Goal: Task Accomplishment & Management: Manage account settings

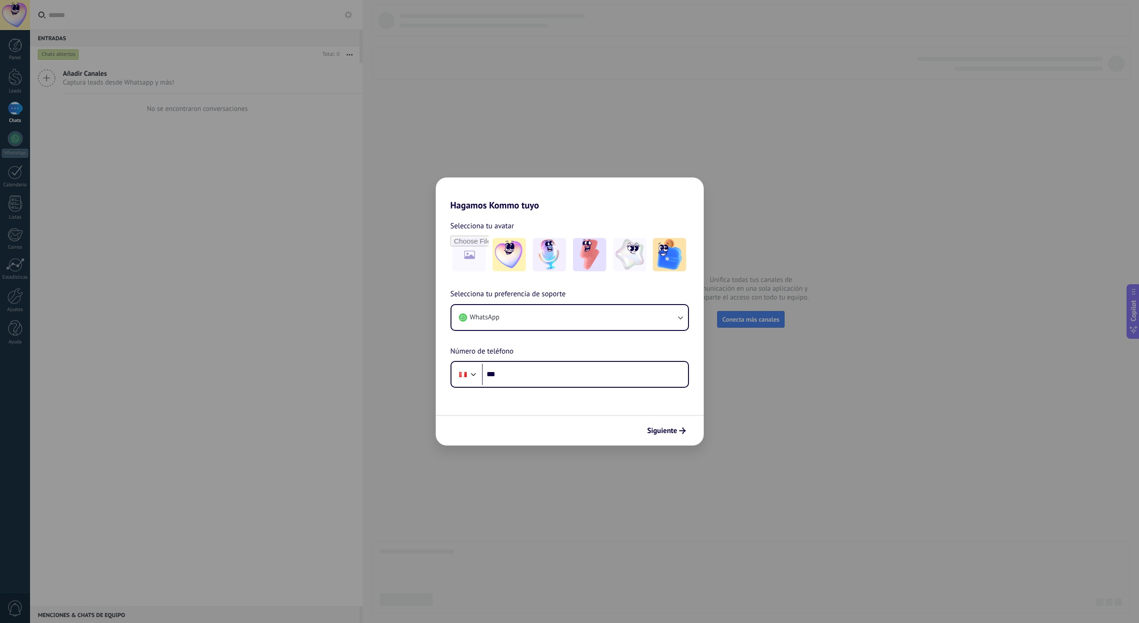
click at [530, 377] on input "***" at bounding box center [585, 374] width 206 height 21
click at [560, 372] on input "***" at bounding box center [585, 374] width 206 height 21
type input "**********"
click at [680, 437] on button "Siguiente" at bounding box center [666, 431] width 47 height 16
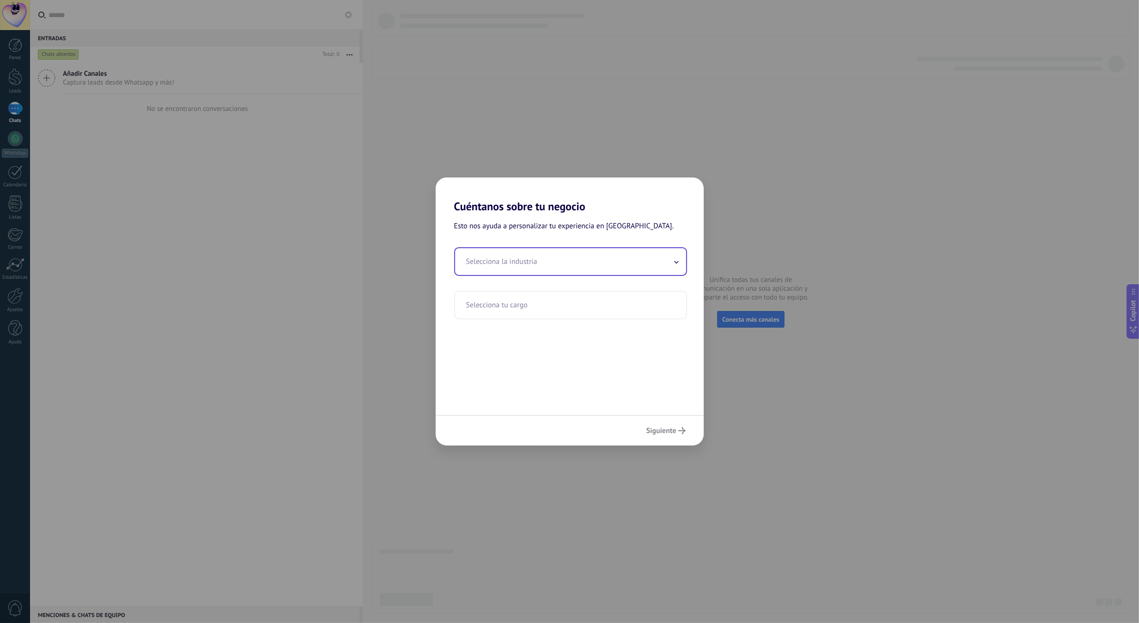
click at [511, 254] on input "text" at bounding box center [570, 261] width 231 height 27
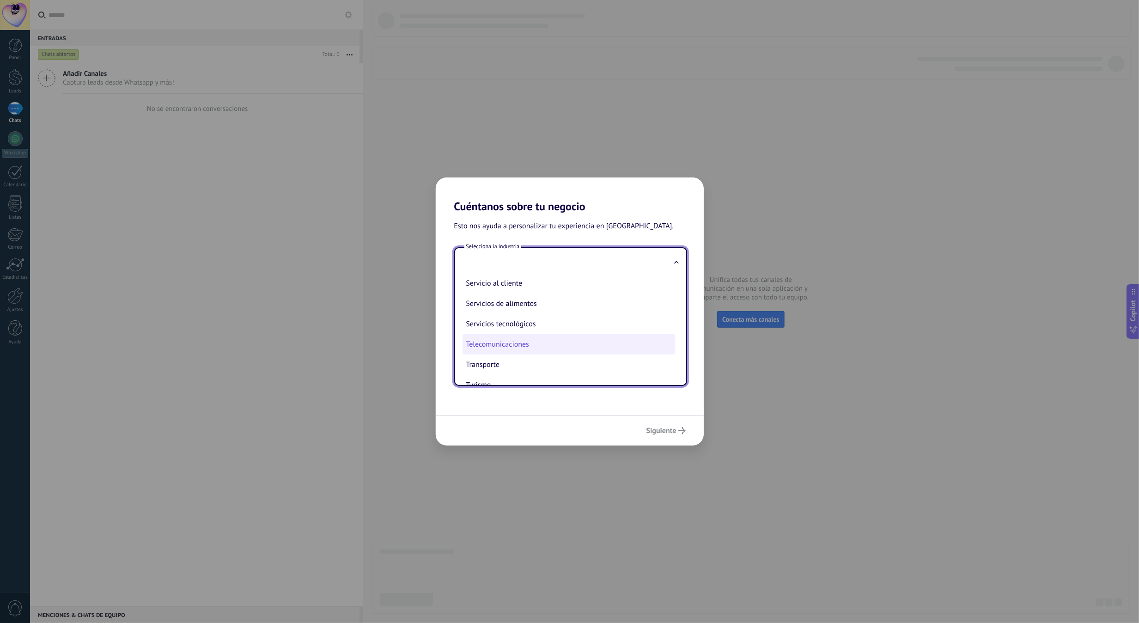
scroll to position [250, 0]
click at [530, 317] on li "Telecomunicaciones" at bounding box center [569, 327] width 213 height 20
type input "**********"
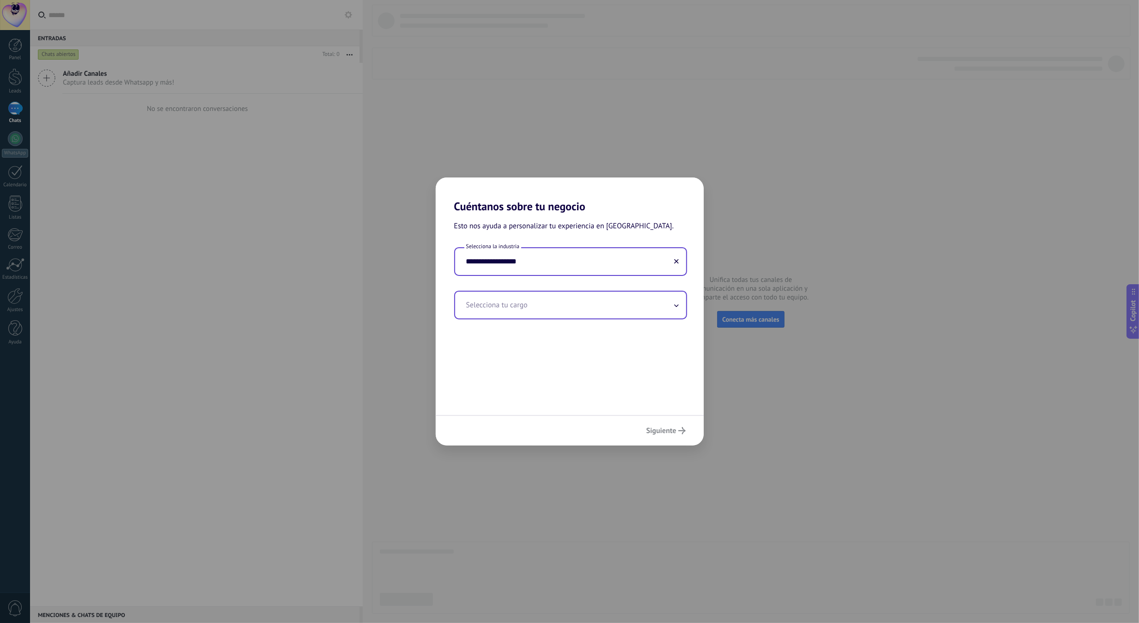
click at [561, 313] on input "text" at bounding box center [570, 305] width 231 height 27
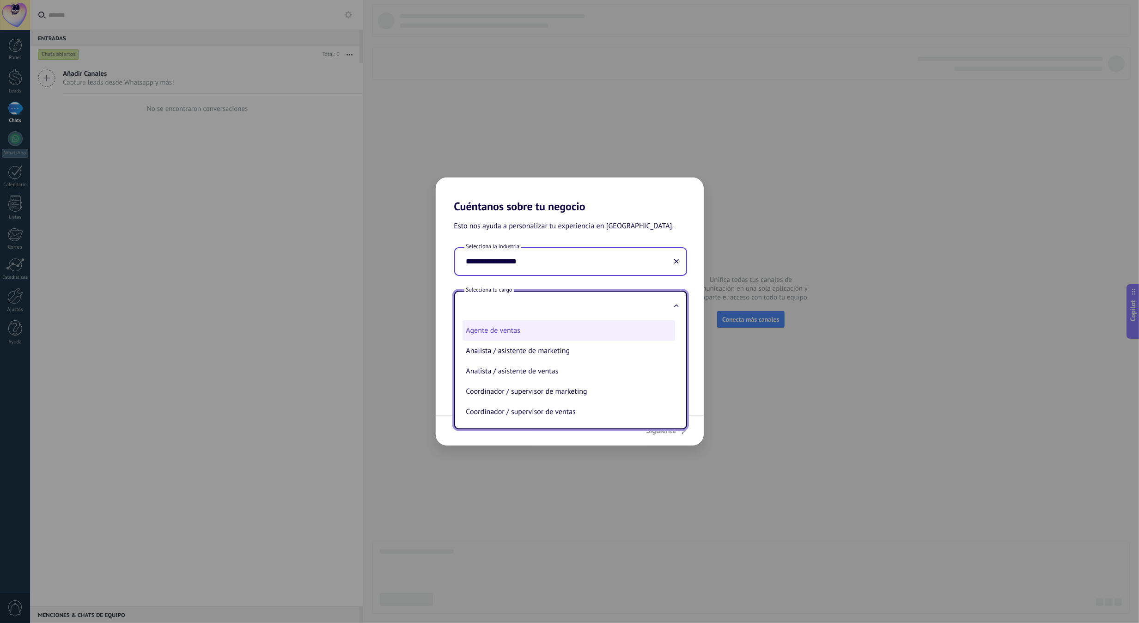
click at [516, 335] on li "Agente de ventas" at bounding box center [569, 330] width 213 height 20
type input "**********"
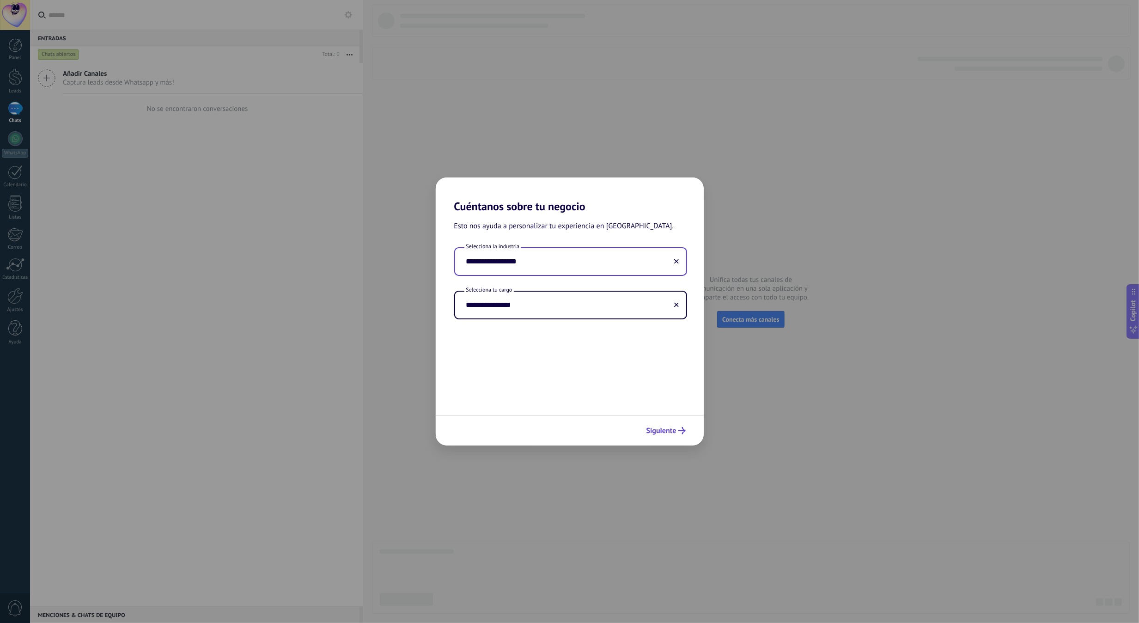
click at [671, 434] on span "Siguiente" at bounding box center [661, 430] width 30 height 6
click at [524, 260] on input "text" at bounding box center [569, 261] width 229 height 27
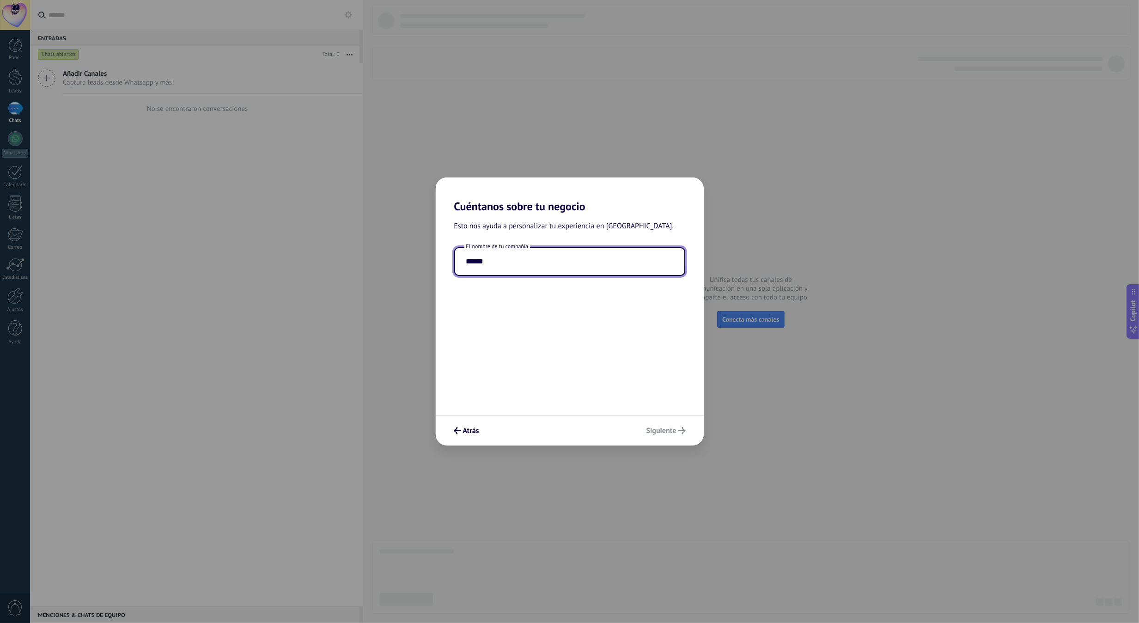
type input "******"
click at [663, 391] on div "Esto nos ayuda a personalizar tu experiencia en Kommo. El nombre de tu compañía…" at bounding box center [570, 314] width 268 height 202
click at [677, 432] on span "Siguiente" at bounding box center [665, 430] width 39 height 7
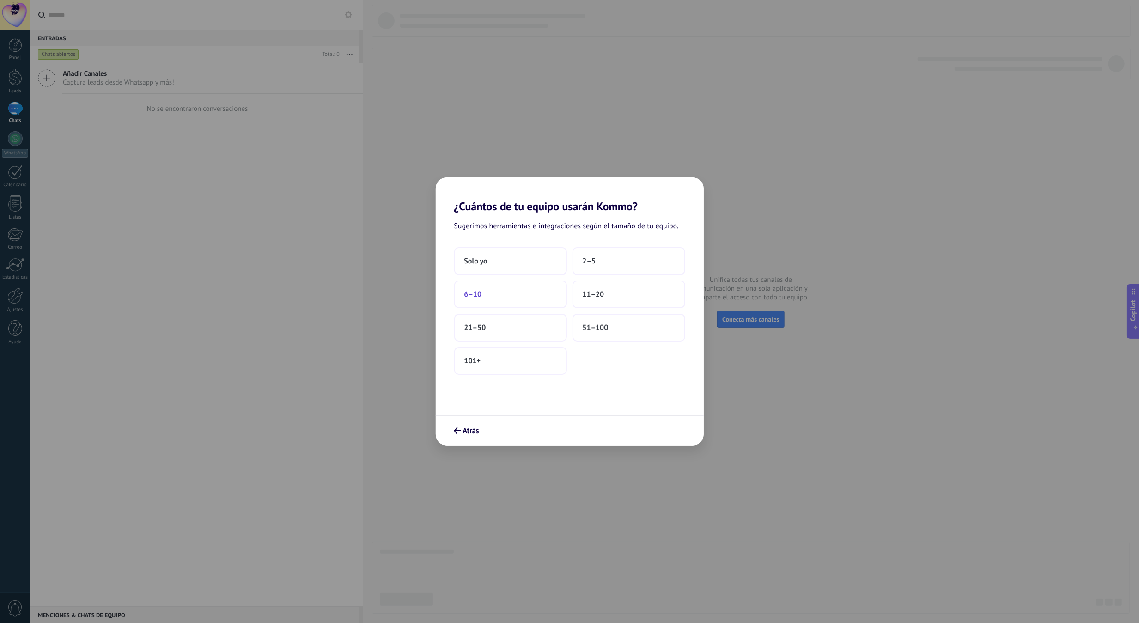
click at [546, 291] on button "6–10" at bounding box center [510, 294] width 113 height 28
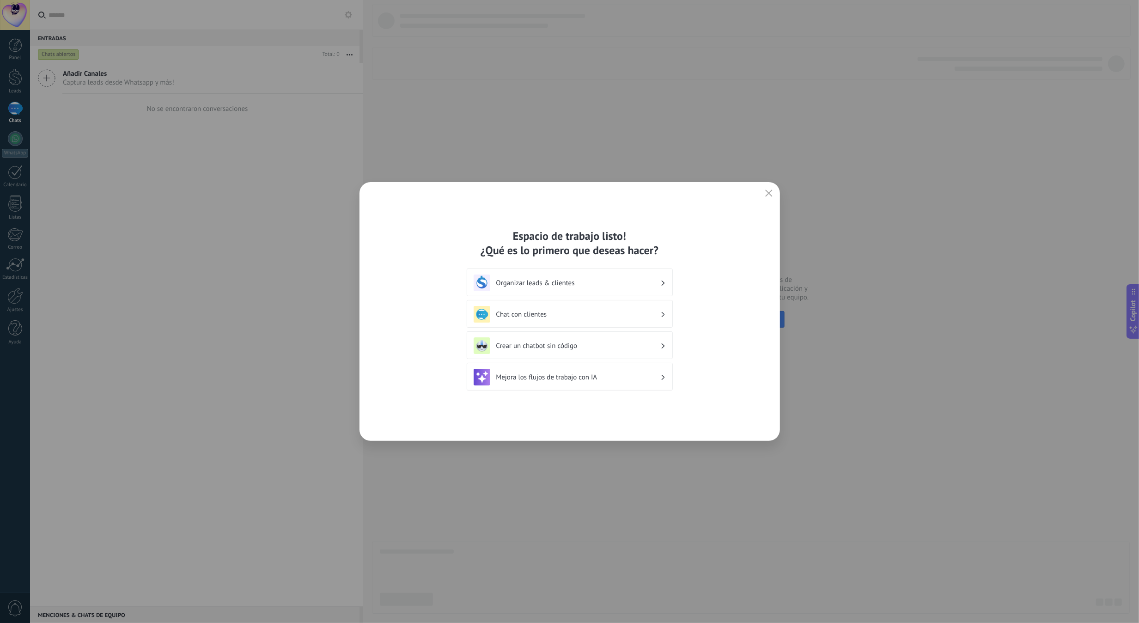
click at [627, 310] on h3 "Chat con clientes" at bounding box center [578, 314] width 164 height 9
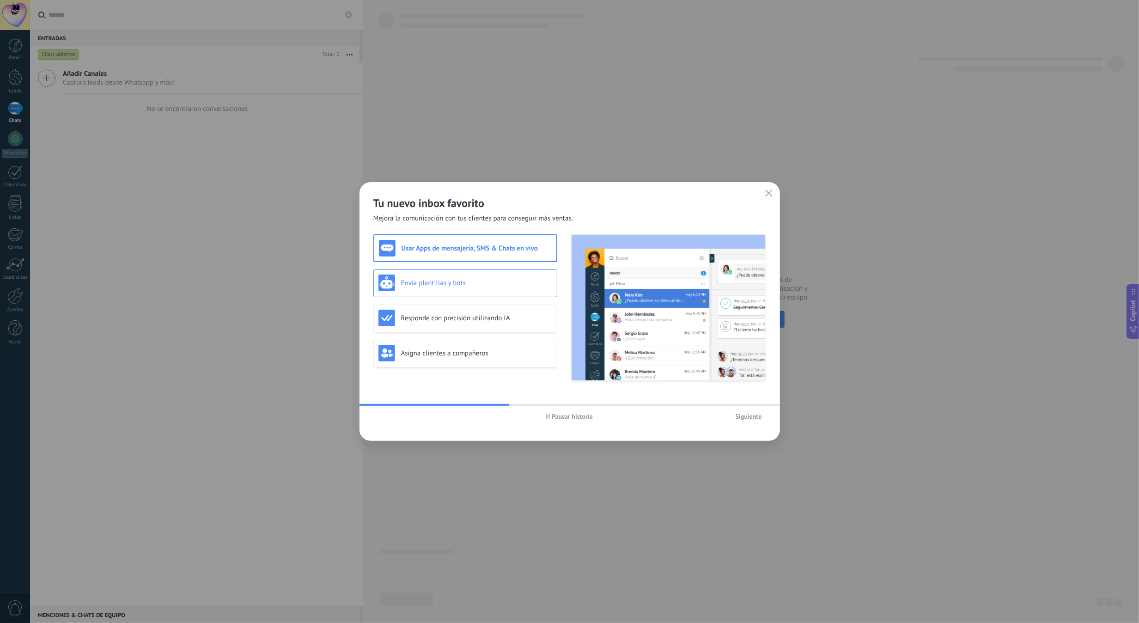
click at [482, 287] on div "Envía plantillas y bots" at bounding box center [465, 282] width 174 height 17
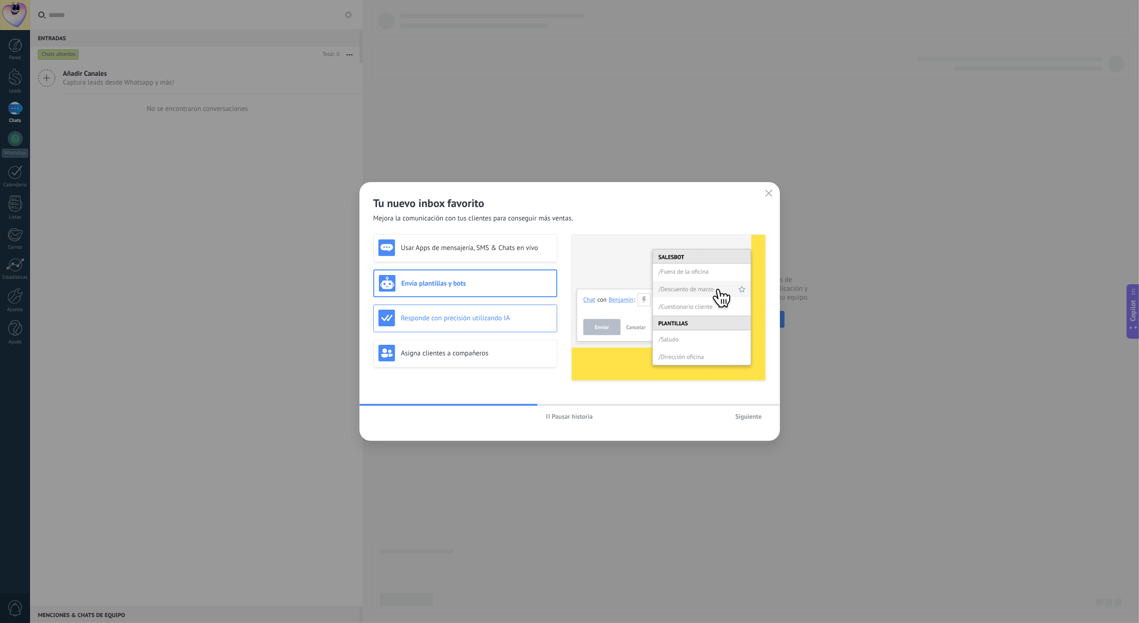
click at [492, 318] on h3 "Responde con precisión utilizando IA" at bounding box center [476, 318] width 151 height 9
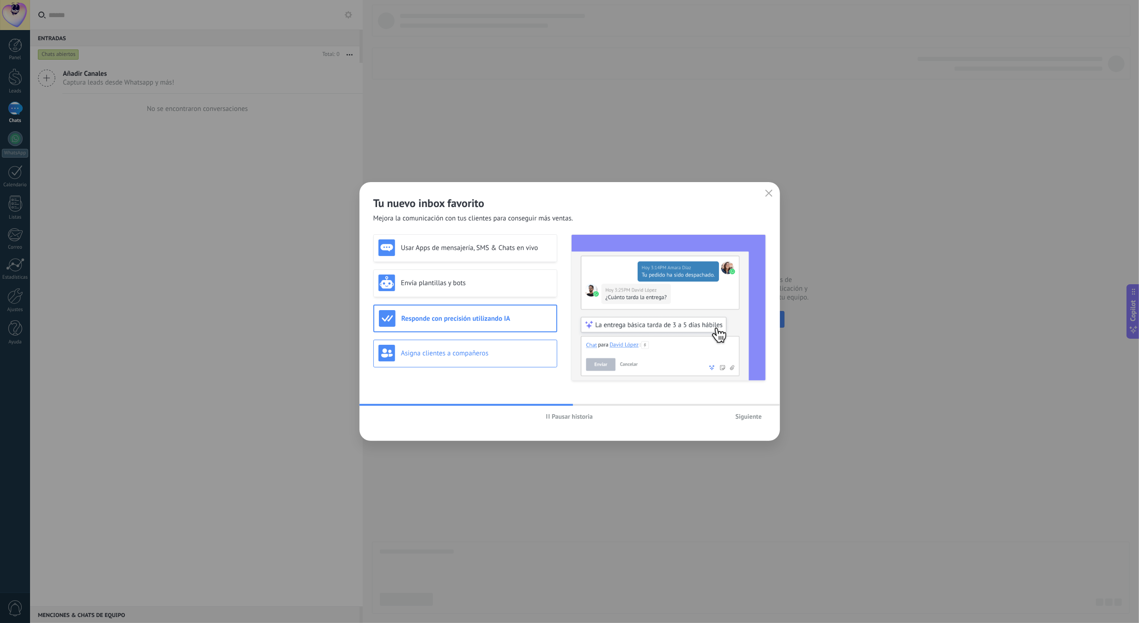
click at [500, 358] on div "Asigna clientes a compañeros" at bounding box center [465, 353] width 174 height 17
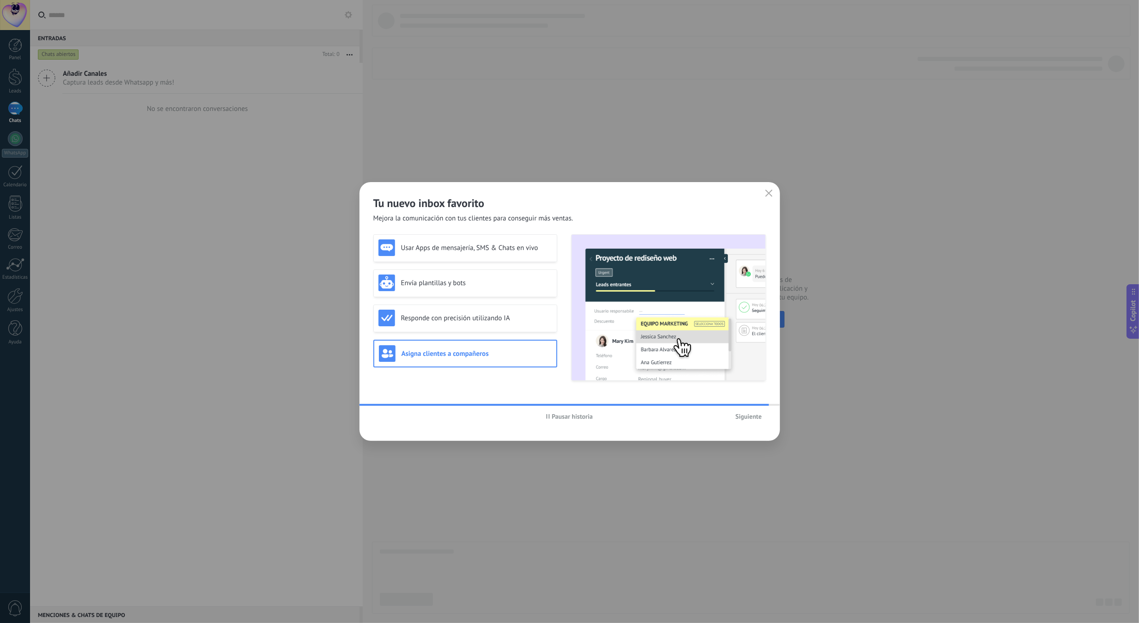
click at [759, 420] on span "Siguiente" at bounding box center [749, 416] width 26 height 6
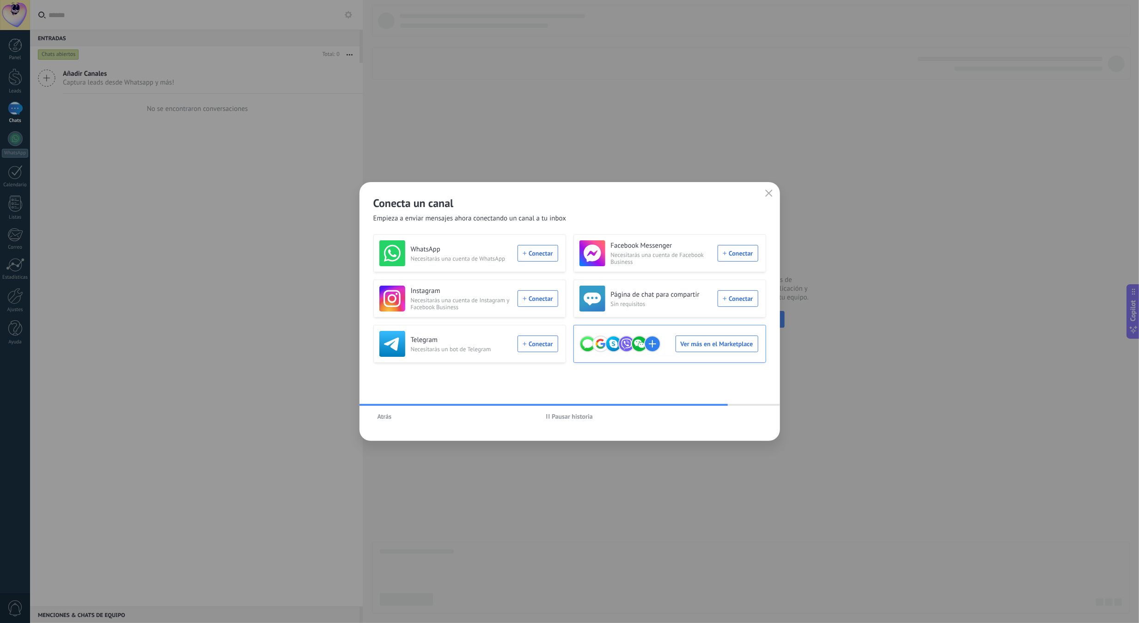
click at [704, 347] on div "Ver más en el Marketplace" at bounding box center [668, 344] width 179 height 26
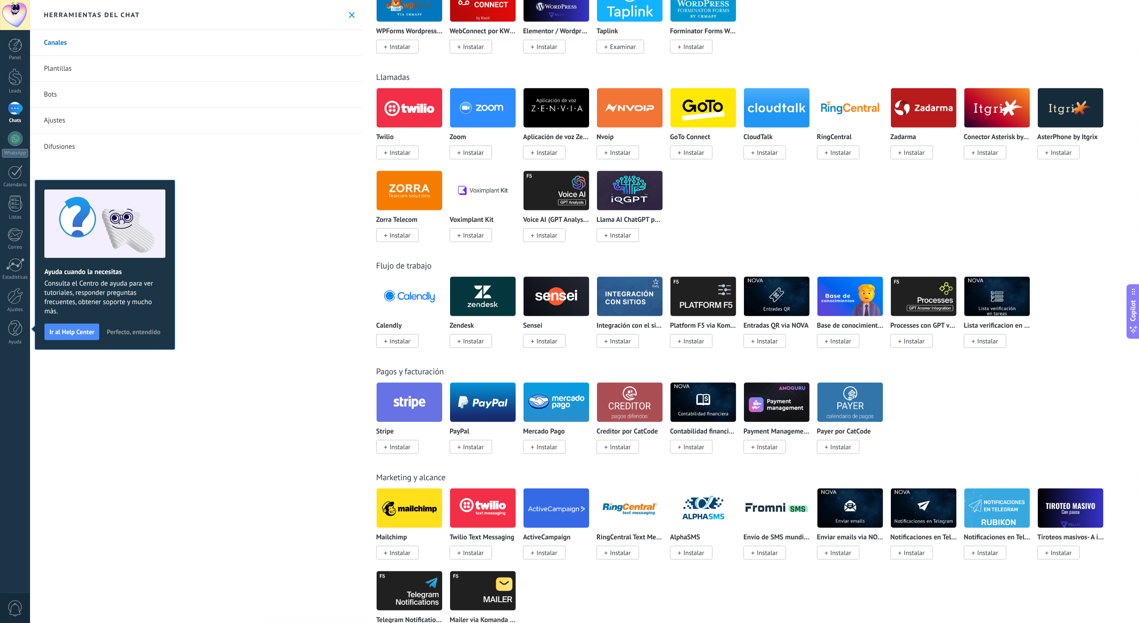
scroll to position [862, 0]
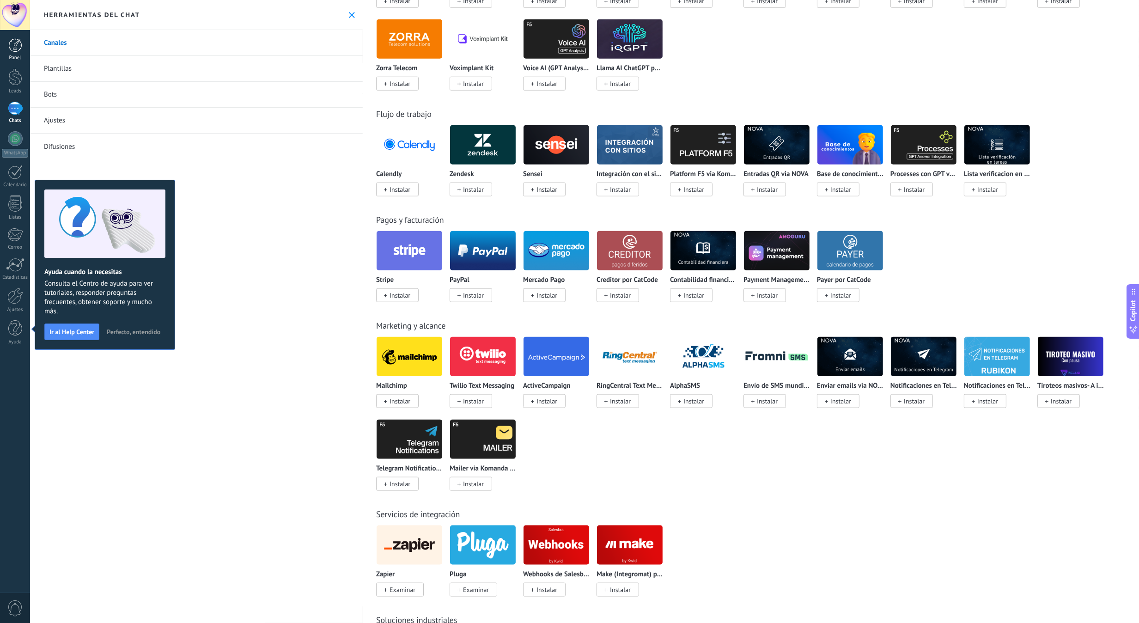
click at [5, 47] on link "Panel" at bounding box center [15, 49] width 30 height 23
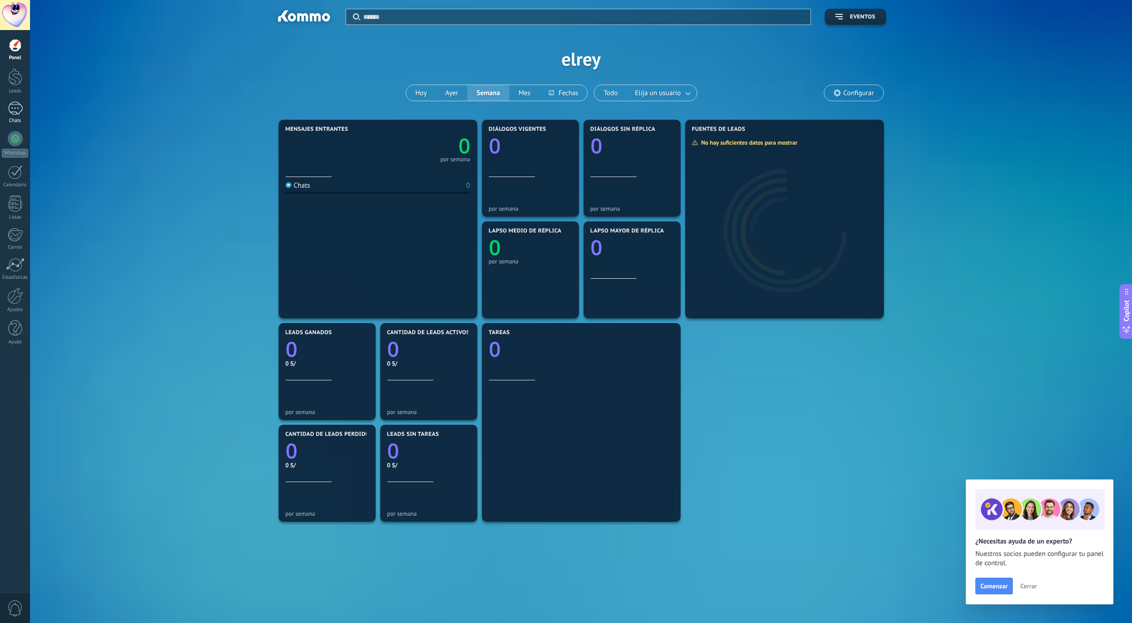
click at [11, 116] on link "Chats" at bounding box center [15, 113] width 30 height 22
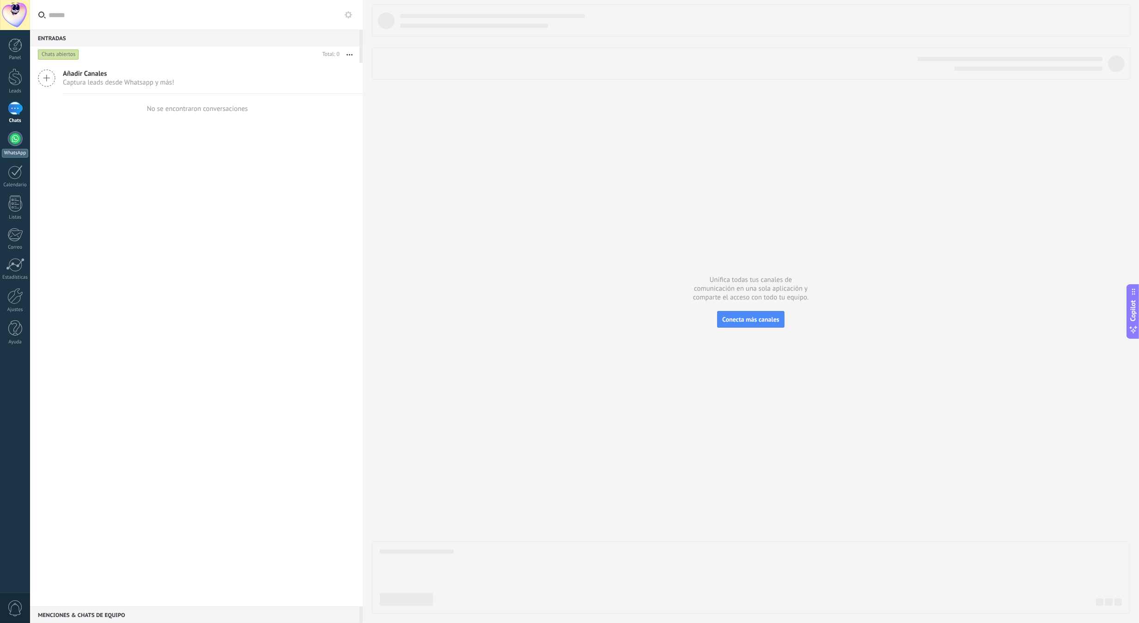
click at [20, 134] on div at bounding box center [15, 138] width 15 height 15
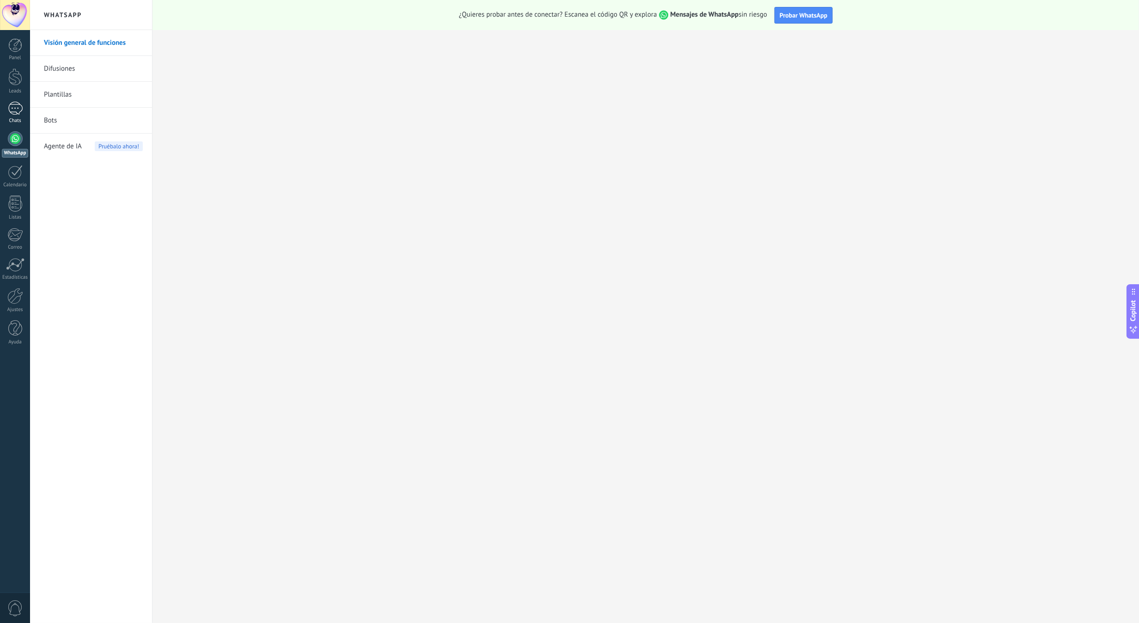
click at [25, 112] on link "Chats" at bounding box center [15, 113] width 30 height 22
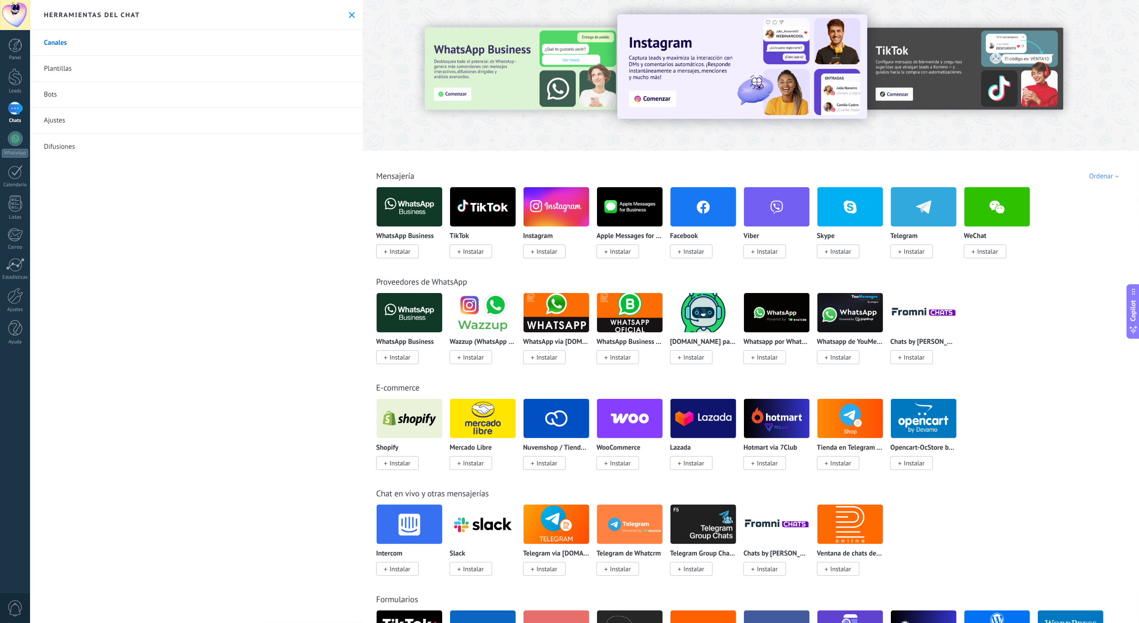
click at [700, 255] on span "Instalar" at bounding box center [693, 251] width 21 height 8
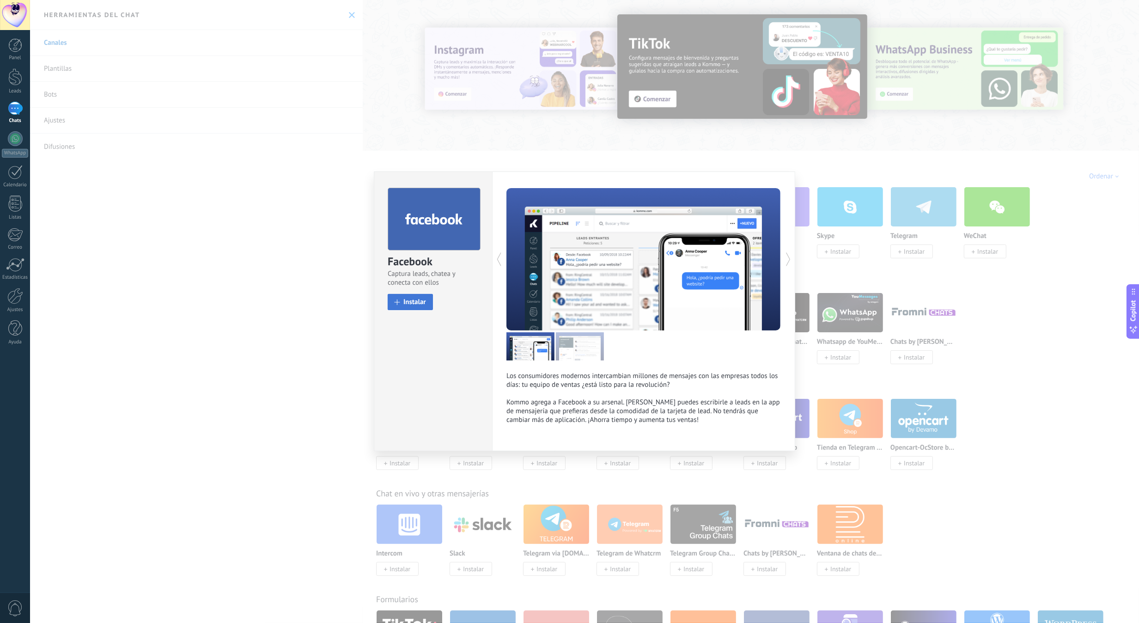
click at [426, 306] on button "Instalar" at bounding box center [410, 302] width 45 height 16
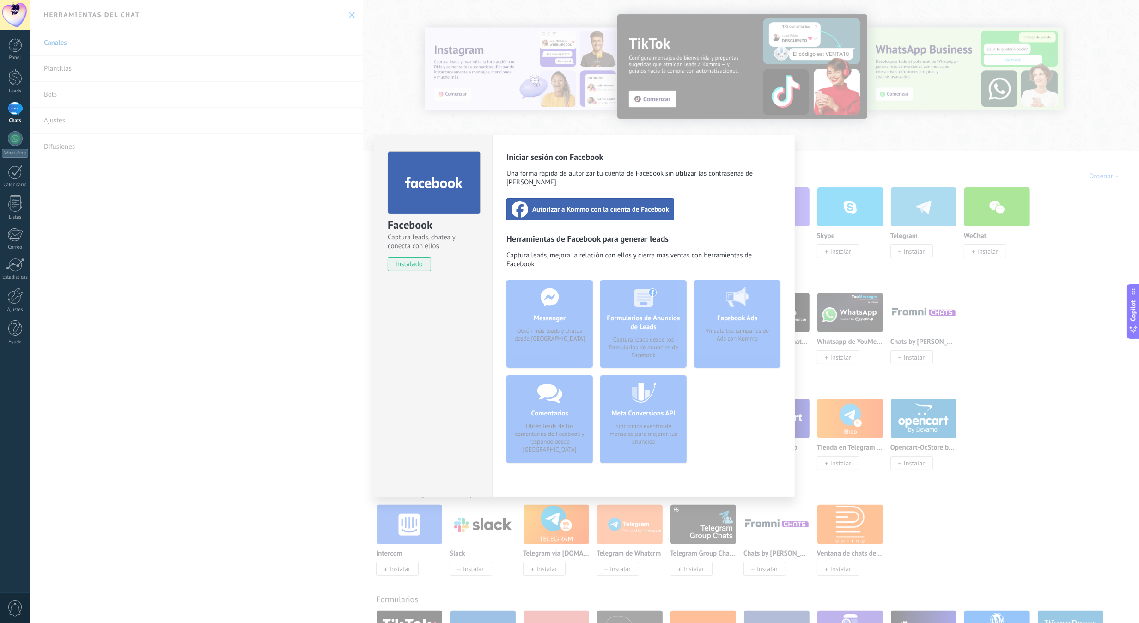
click at [577, 206] on div "Autorizar a Kommo con la cuenta de Facebook" at bounding box center [590, 209] width 168 height 22
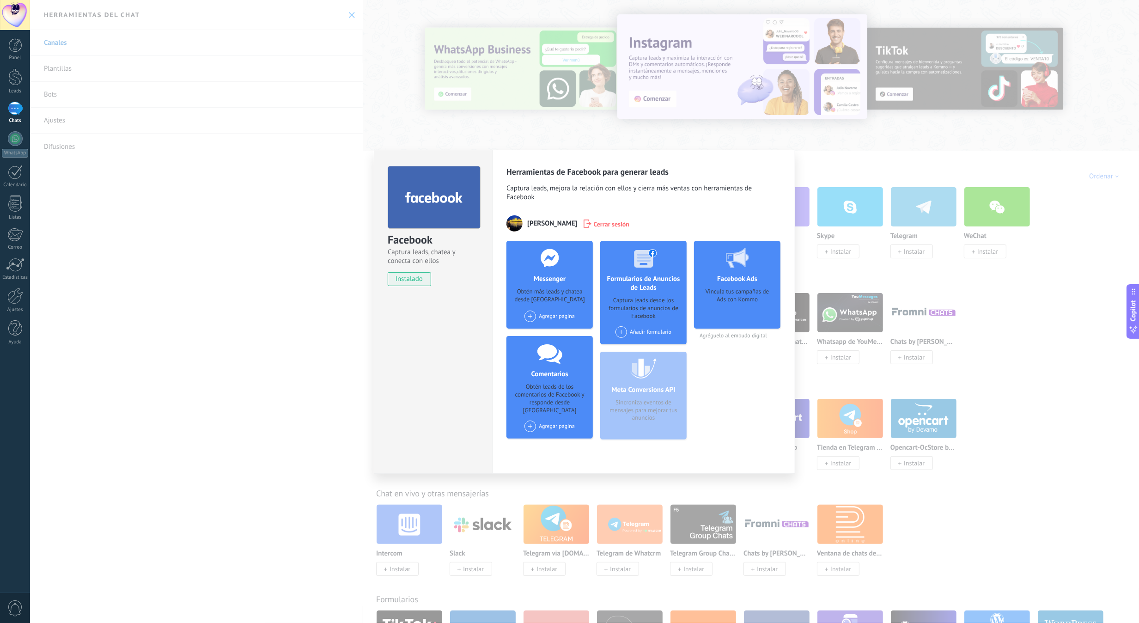
click at [530, 316] on span at bounding box center [530, 317] width 12 height 12
click at [550, 335] on div "Kawchi chats" at bounding box center [555, 333] width 62 height 20
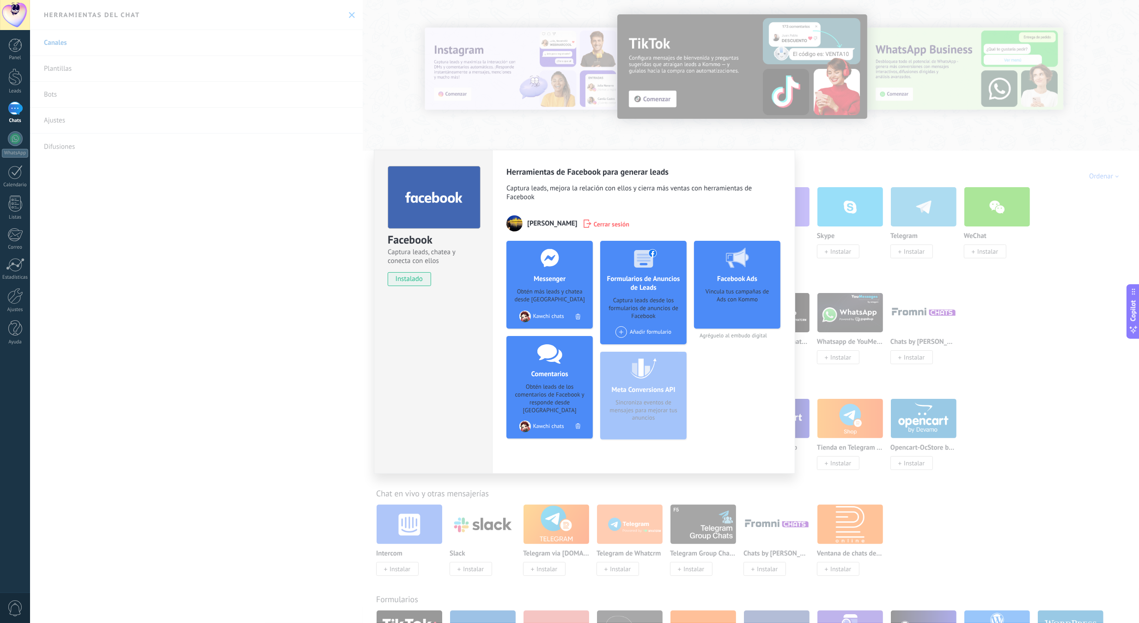
click at [931, 301] on div "Facebook Captura leads, chatea y conecta con ellos instalado Desinstalar Herram…" at bounding box center [584, 311] width 1109 height 623
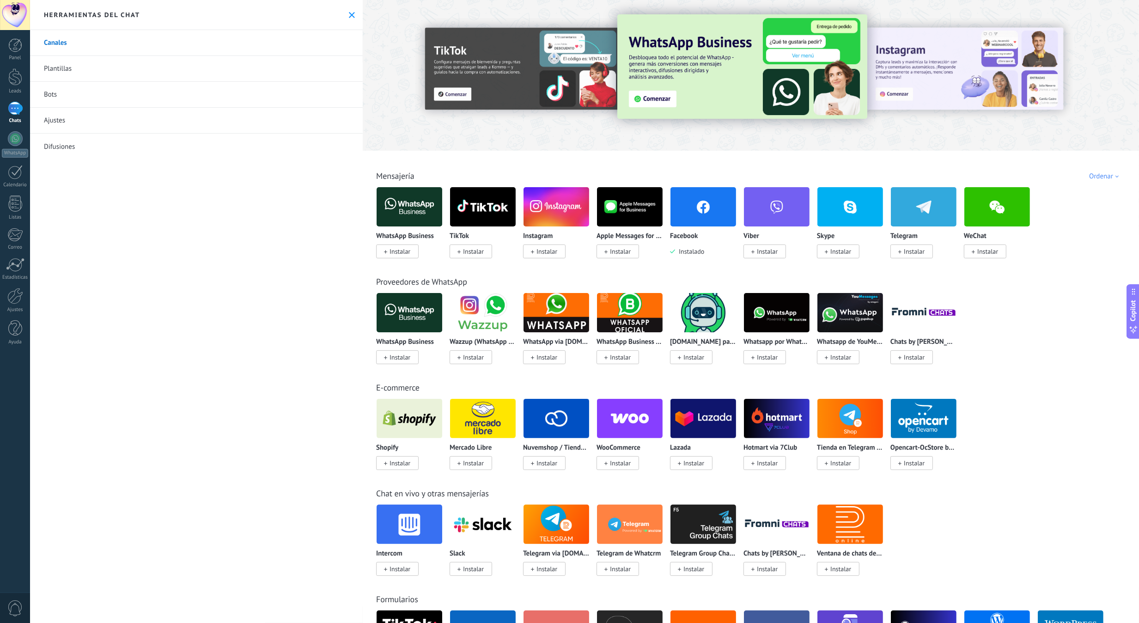
click at [686, 191] on img at bounding box center [704, 206] width 66 height 45
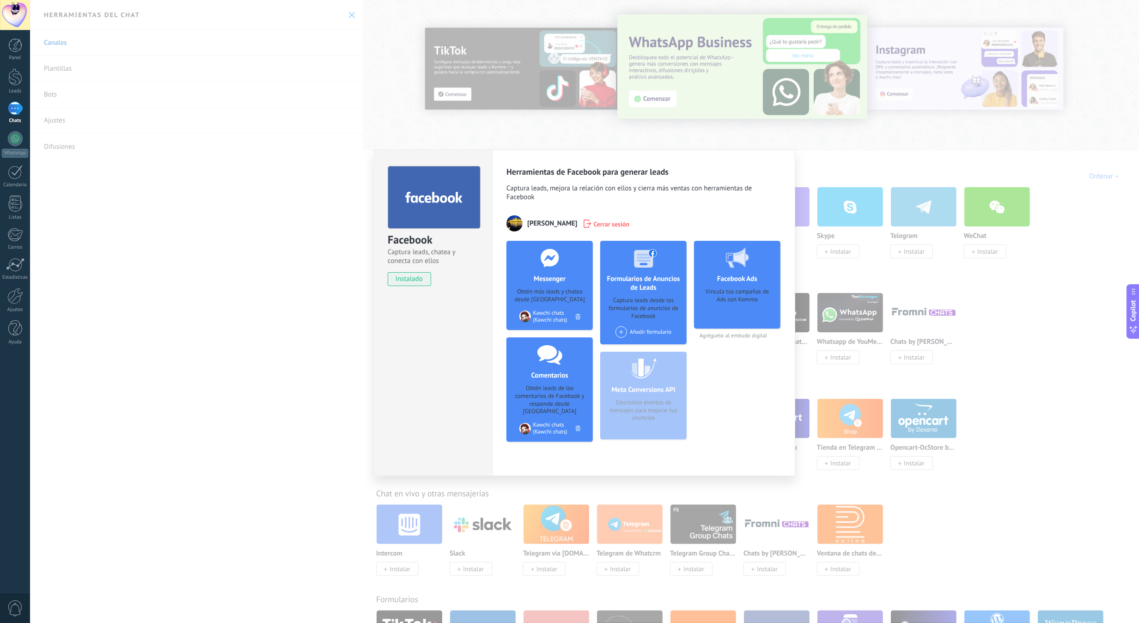
click at [620, 329] on span at bounding box center [622, 332] width 12 height 12
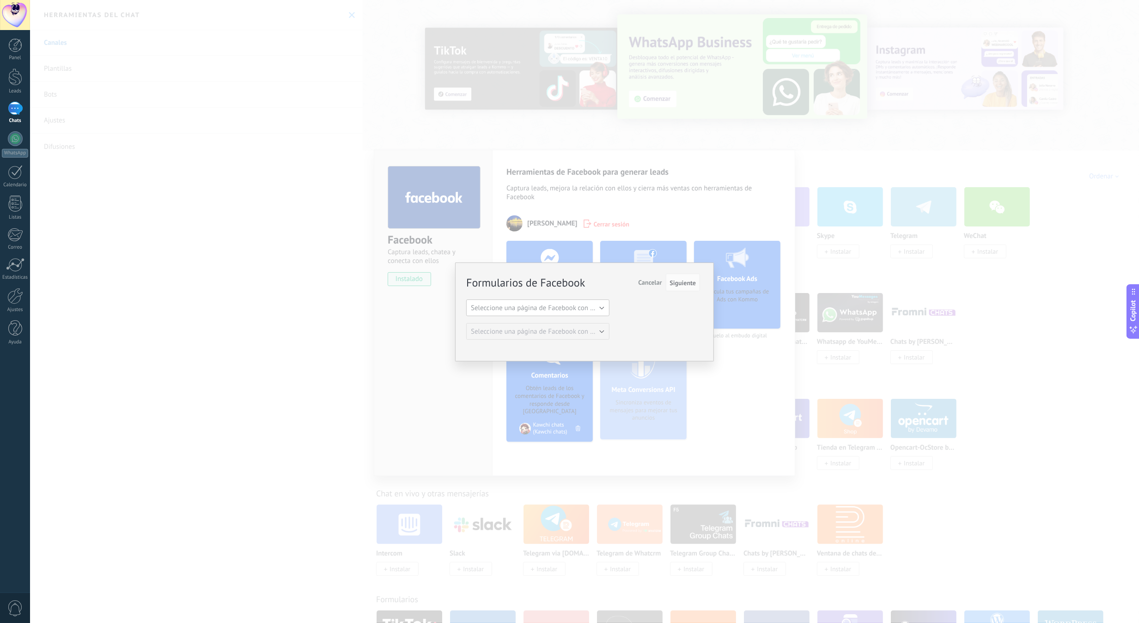
click at [583, 309] on span "Seleccione una página de Facebook con formas" at bounding box center [541, 308] width 140 height 9
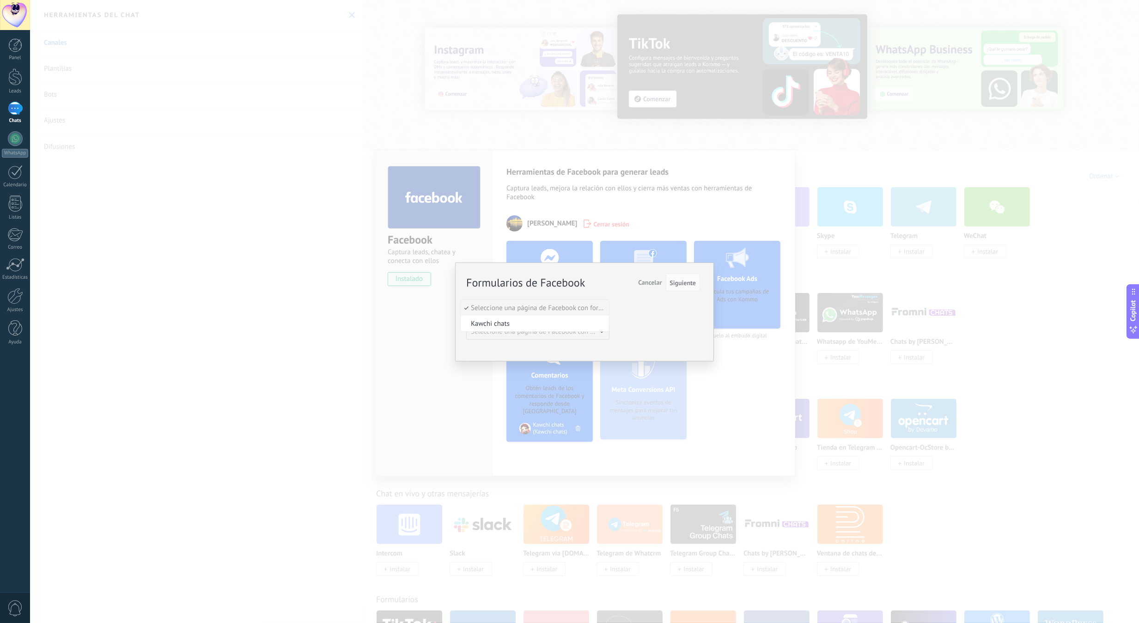
click at [821, 387] on div "Formularios de Facebook Siguiente Cancelar Seleccione una página de Facebook co…" at bounding box center [584, 311] width 1109 height 623
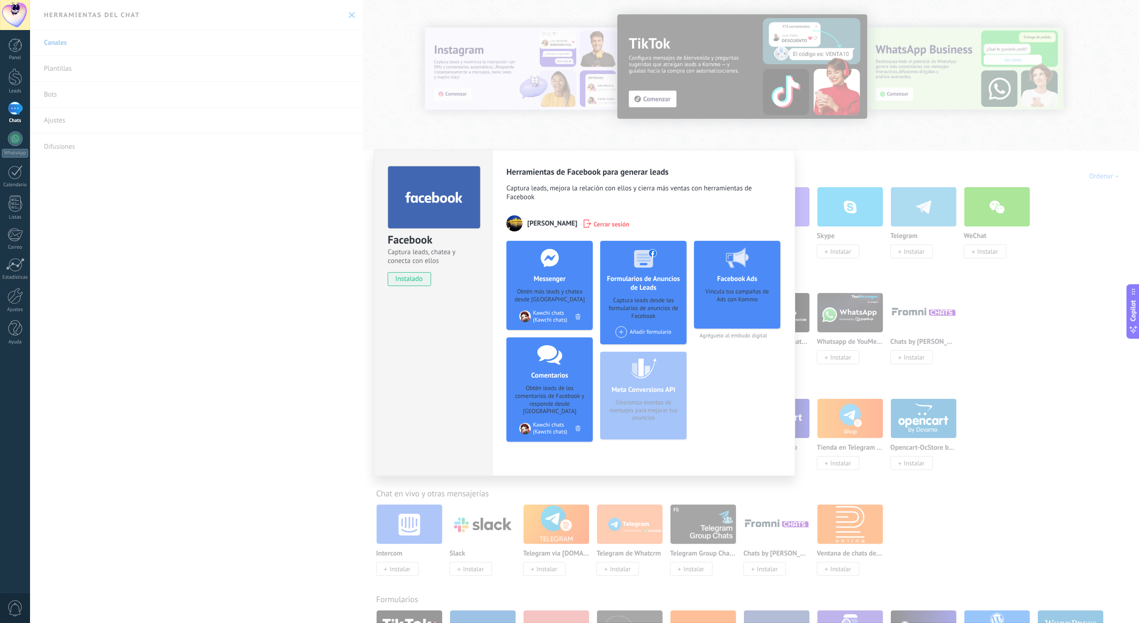
click at [895, 531] on div "Facebook Captura leads, chatea y conecta con ellos instalado Desinstalar Herram…" at bounding box center [584, 311] width 1109 height 623
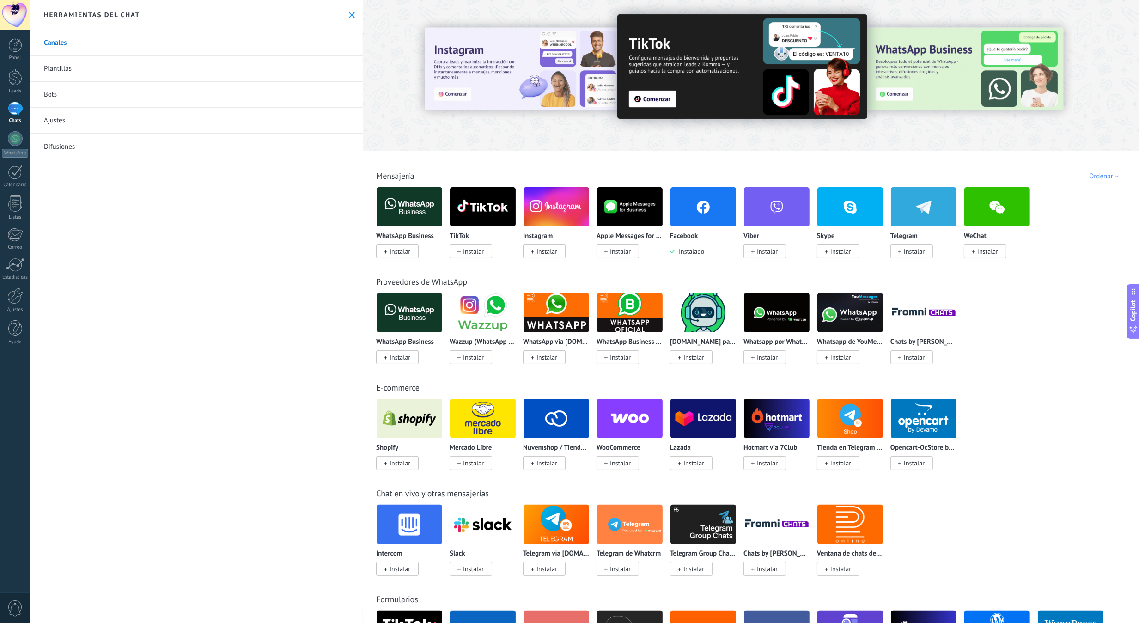
click at [561, 225] on img at bounding box center [557, 206] width 66 height 45
click at [552, 252] on span "Instalar" at bounding box center [547, 251] width 21 height 8
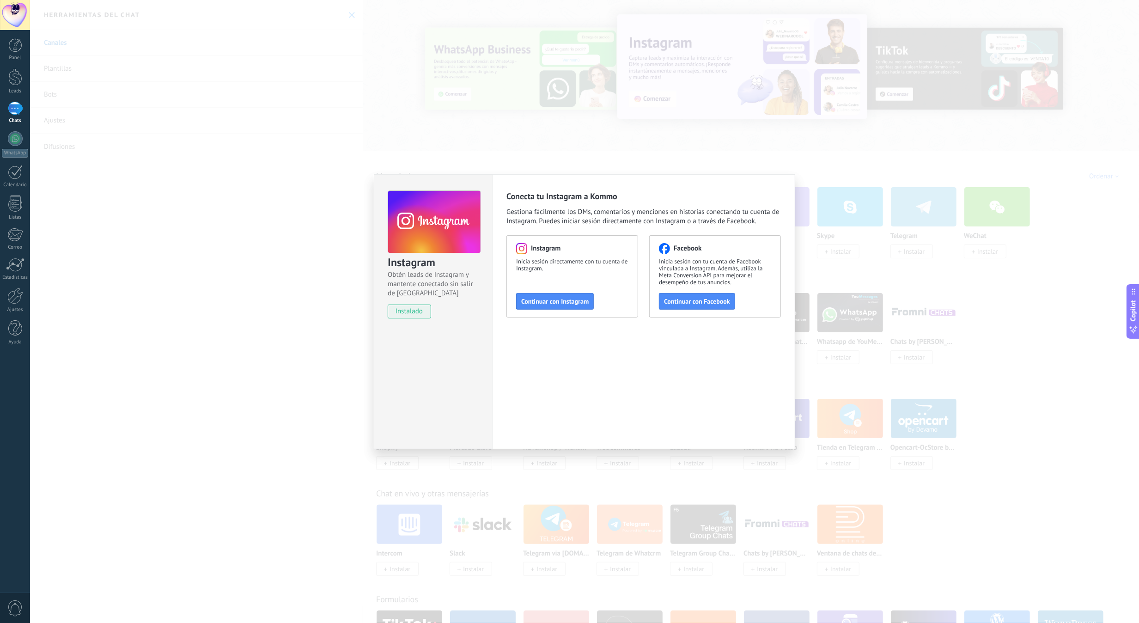
click at [900, 270] on div "Instagram Obtén leads de Instagram y mantente conectado sin salir de Kommo inst…" at bounding box center [584, 311] width 1109 height 623
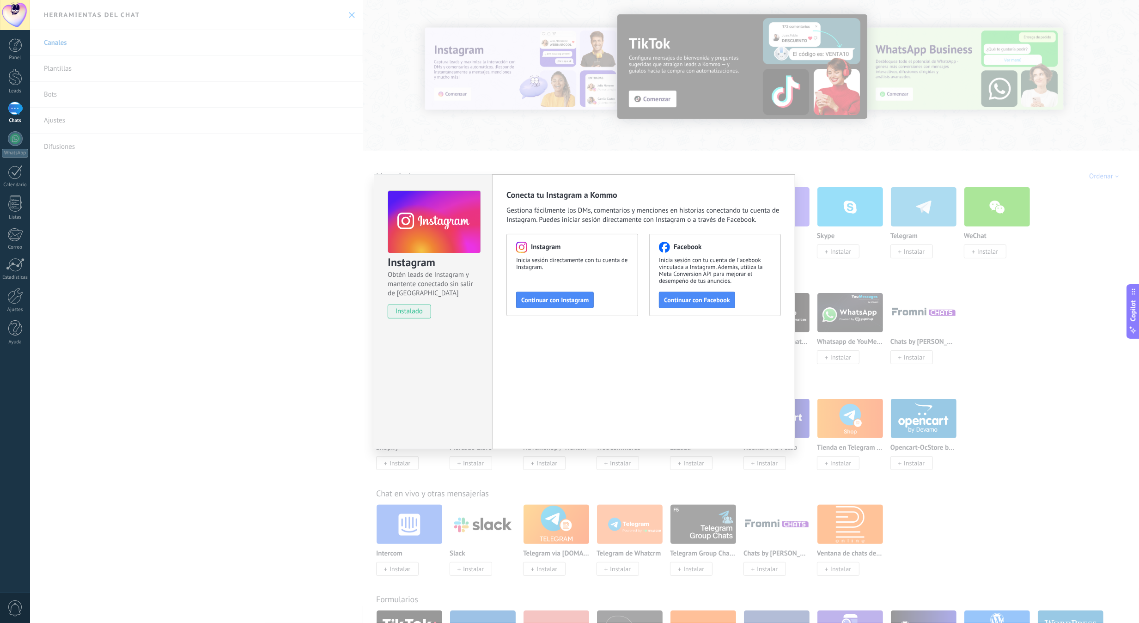
click at [13, 110] on div at bounding box center [15, 108] width 15 height 13
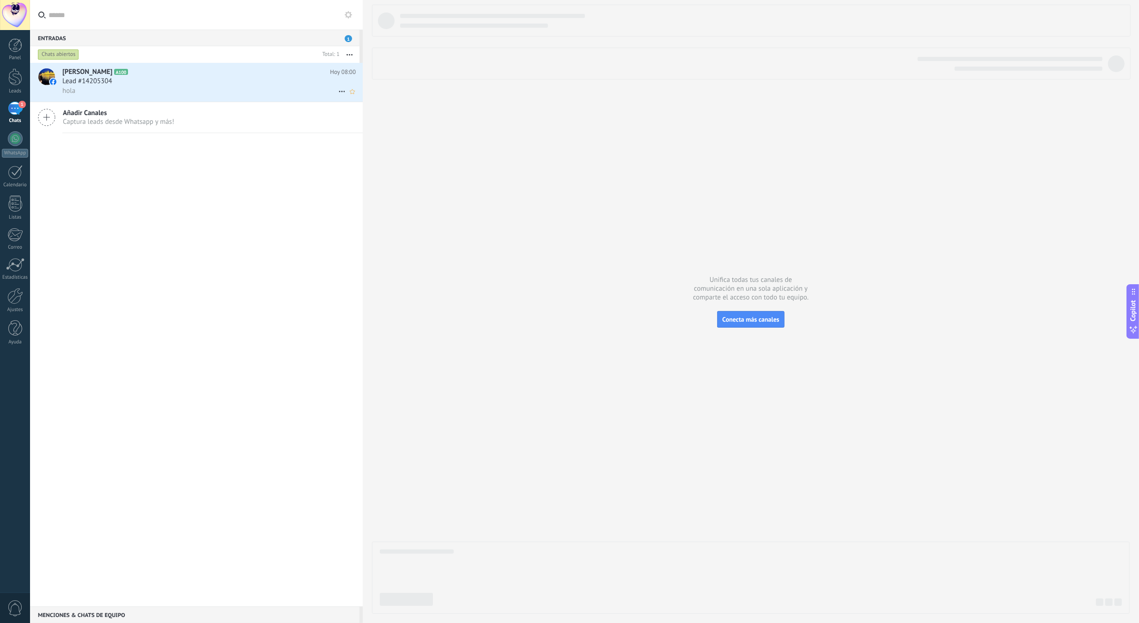
click at [152, 93] on div "hola" at bounding box center [208, 91] width 293 height 10
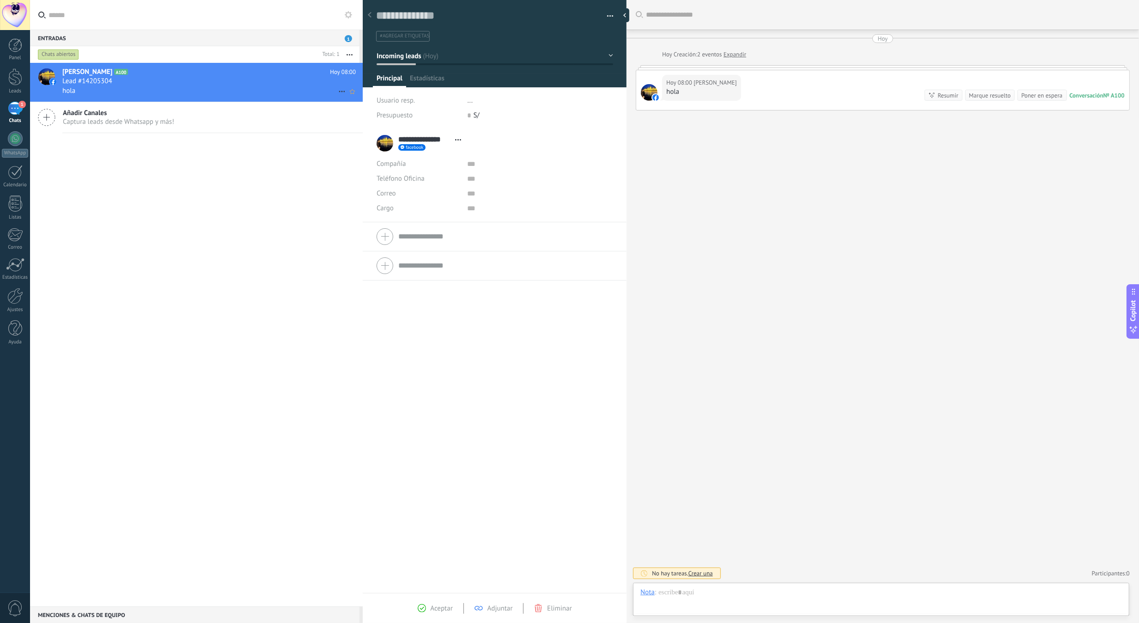
scroll to position [14, 0]
click at [738, 604] on div at bounding box center [881, 602] width 482 height 28
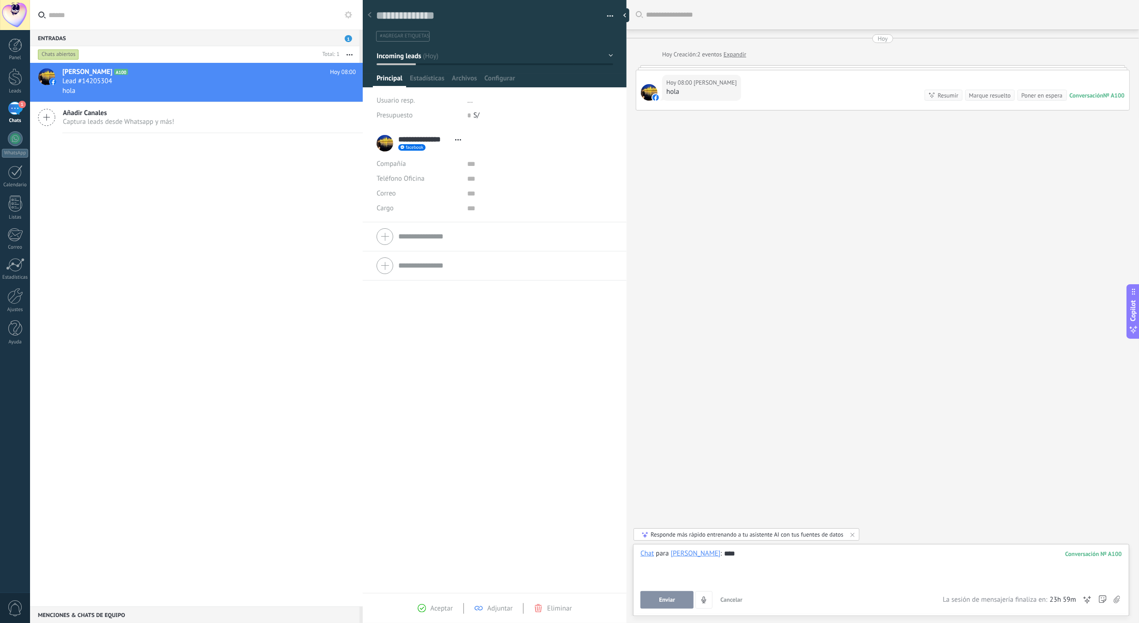
click at [666, 602] on span "Enviar" at bounding box center [667, 600] width 16 height 6
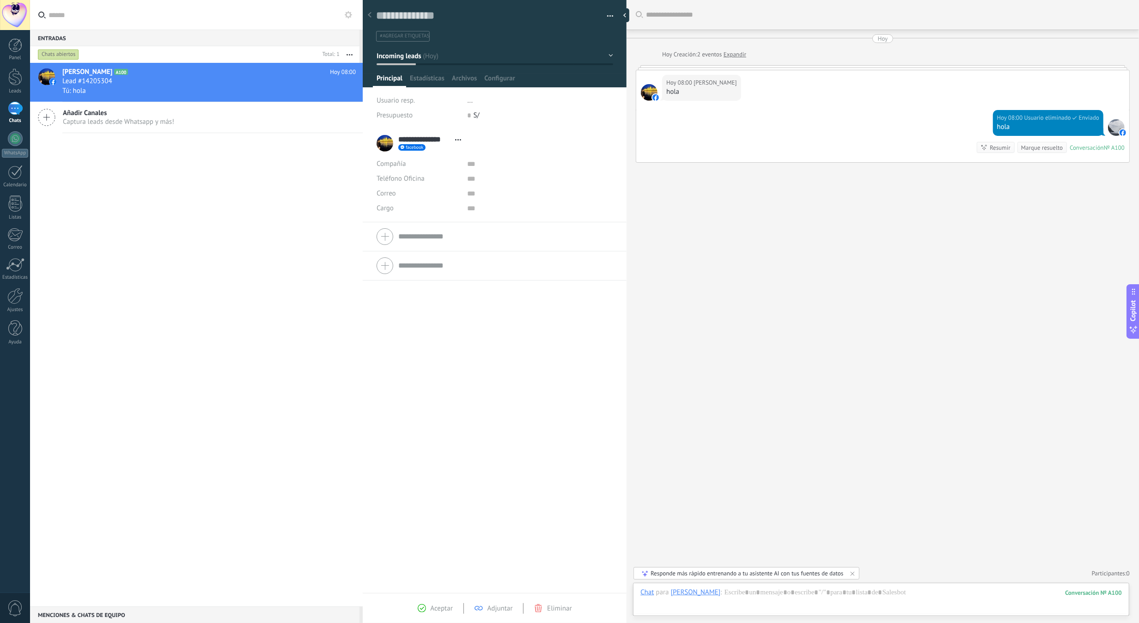
click at [683, 577] on div "Responde más rápido entrenando a tu asistente AI con tus fuentes de datos" at bounding box center [747, 573] width 193 height 8
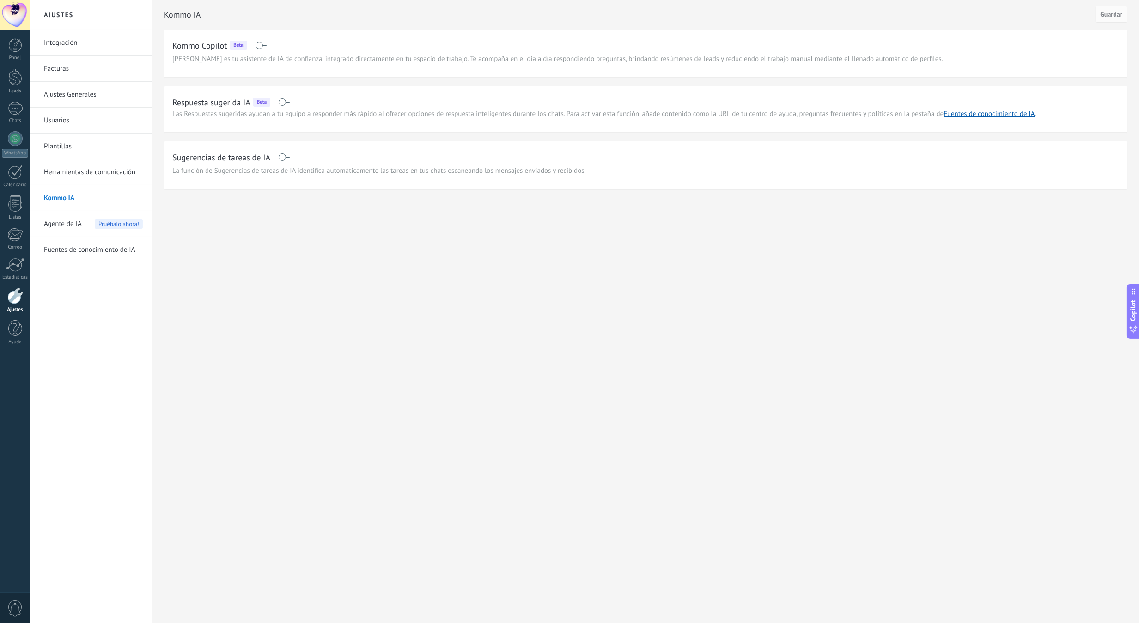
click at [288, 103] on span at bounding box center [284, 101] width 12 height 7
click at [1009, 113] on link "Fuentes de conocimiento de IA" at bounding box center [989, 114] width 91 height 9
drag, startPoint x: 576, startPoint y: 246, endPoint x: 587, endPoint y: 230, distance: 19.2
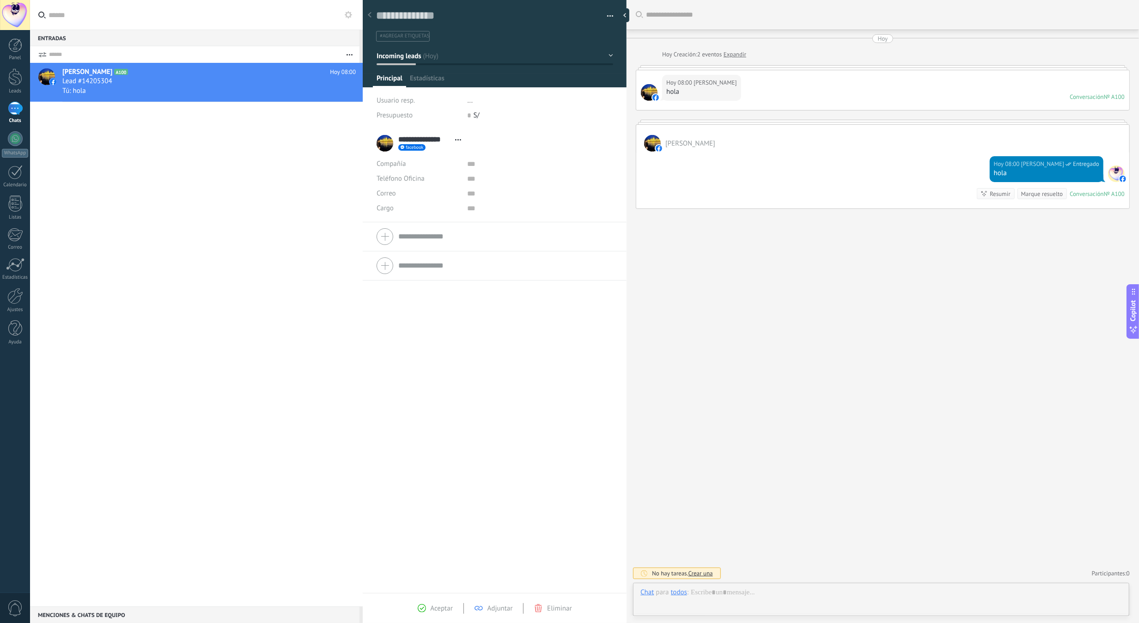
scroll to position [14, 0]
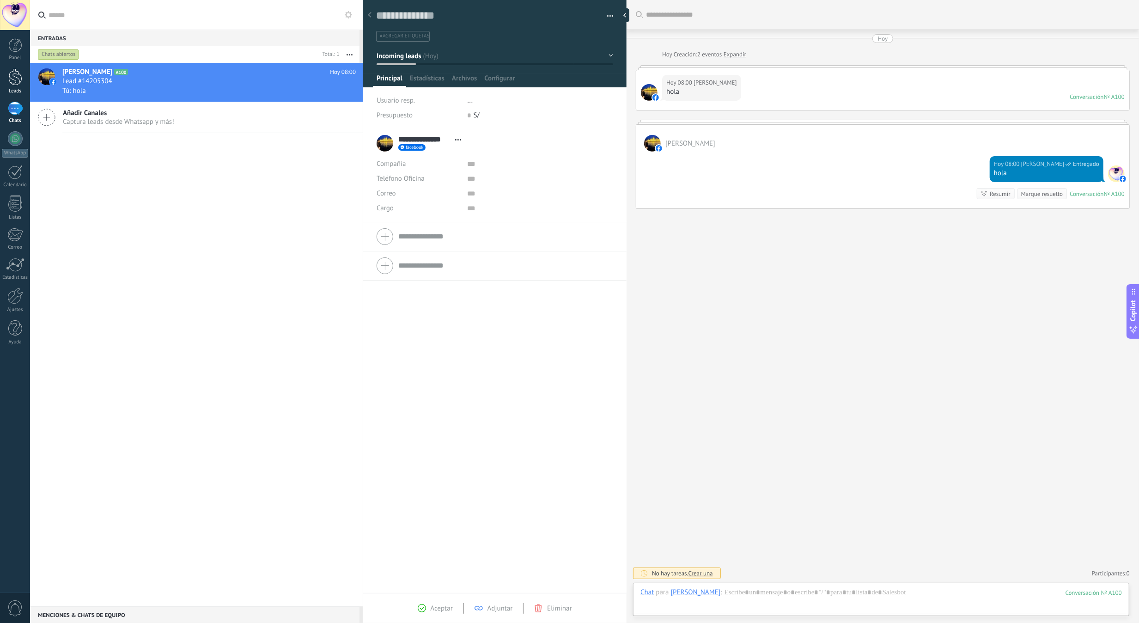
click at [14, 77] on div at bounding box center [15, 76] width 14 height 17
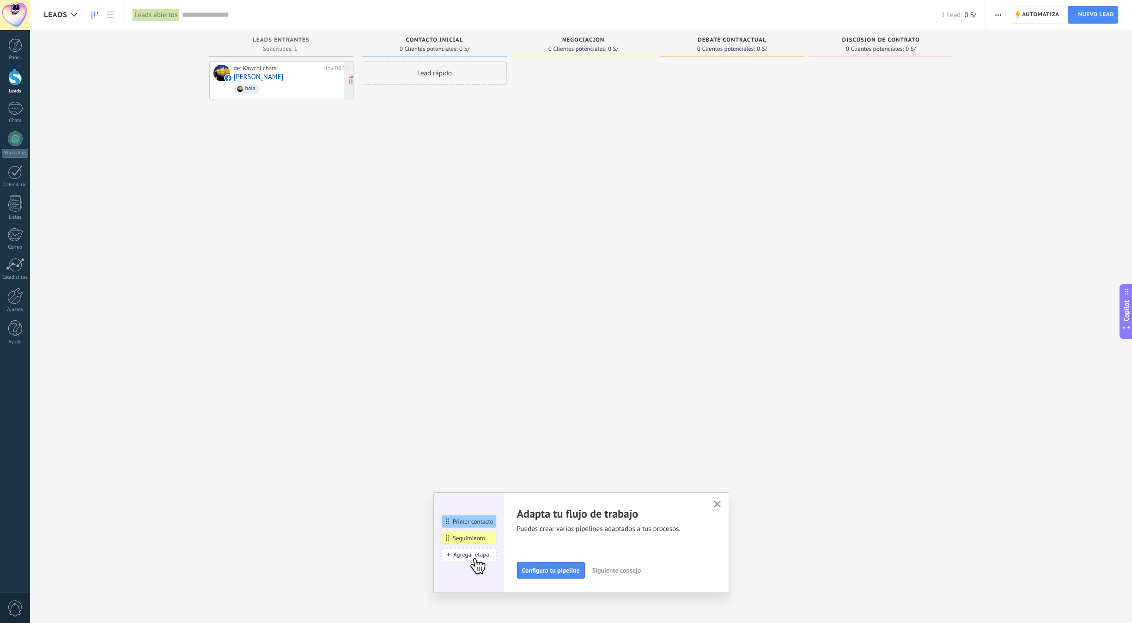
click at [310, 82] on span "hola" at bounding box center [292, 89] width 116 height 14
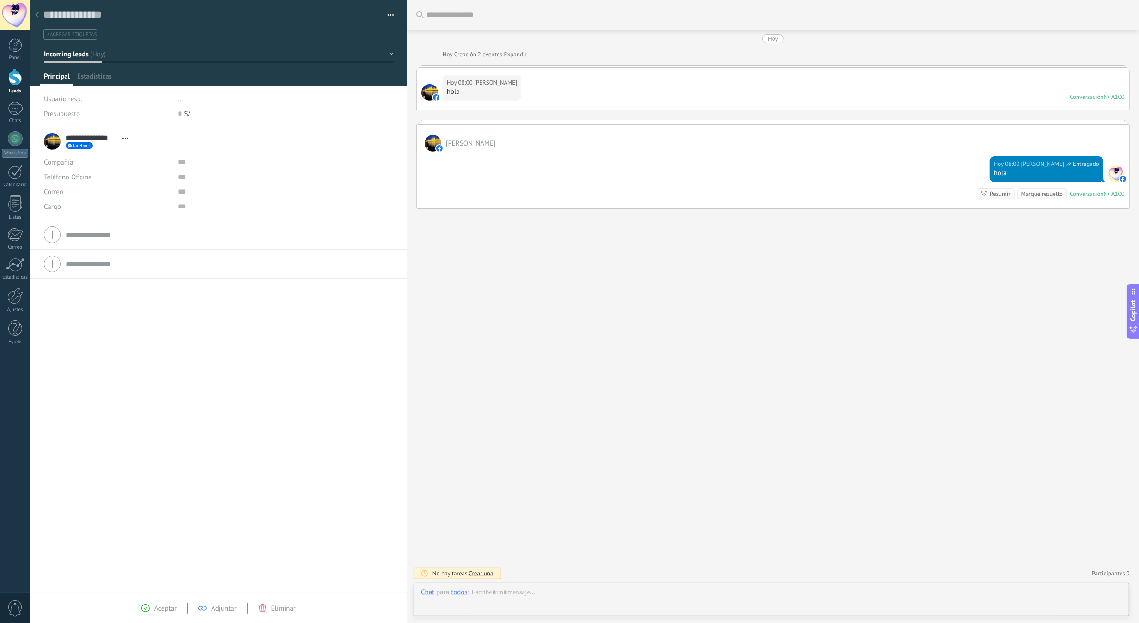
scroll to position [14, 0]
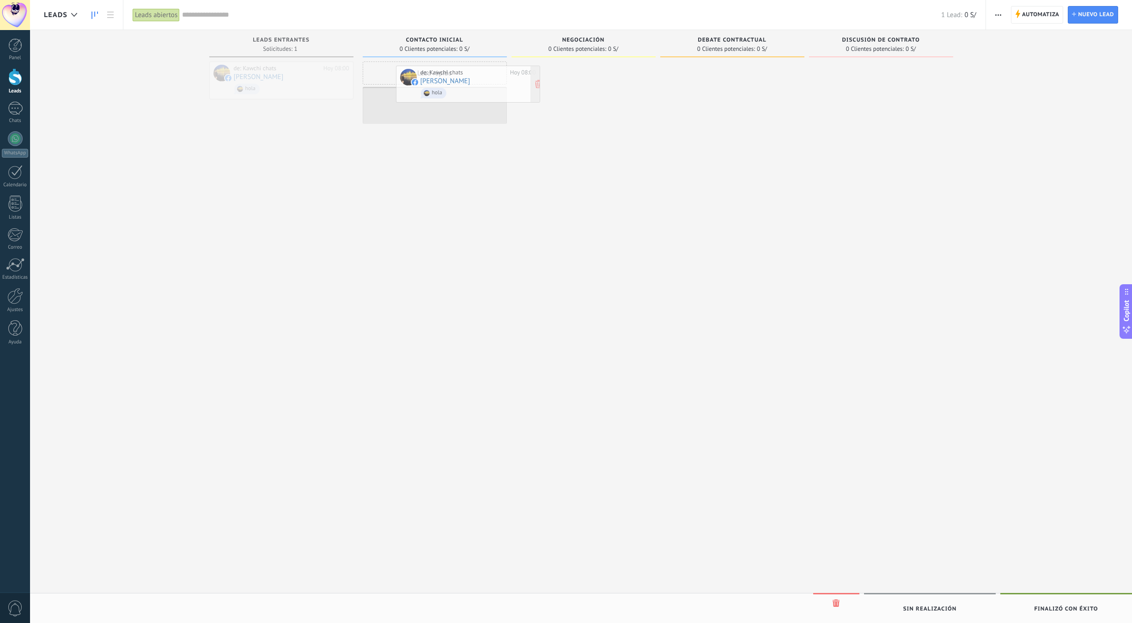
drag, startPoint x: 304, startPoint y: 85, endPoint x: 490, endPoint y: 89, distance: 186.7
click at [463, 101] on link "Lead #14205304" at bounding box center [435, 103] width 139 height 8
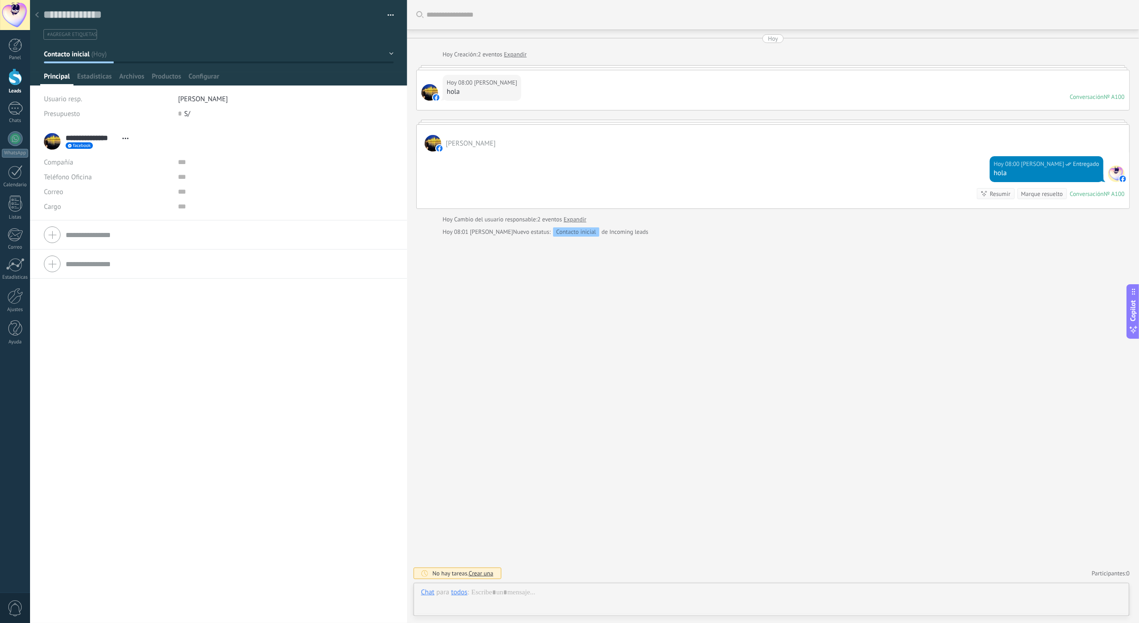
scroll to position [14, 0]
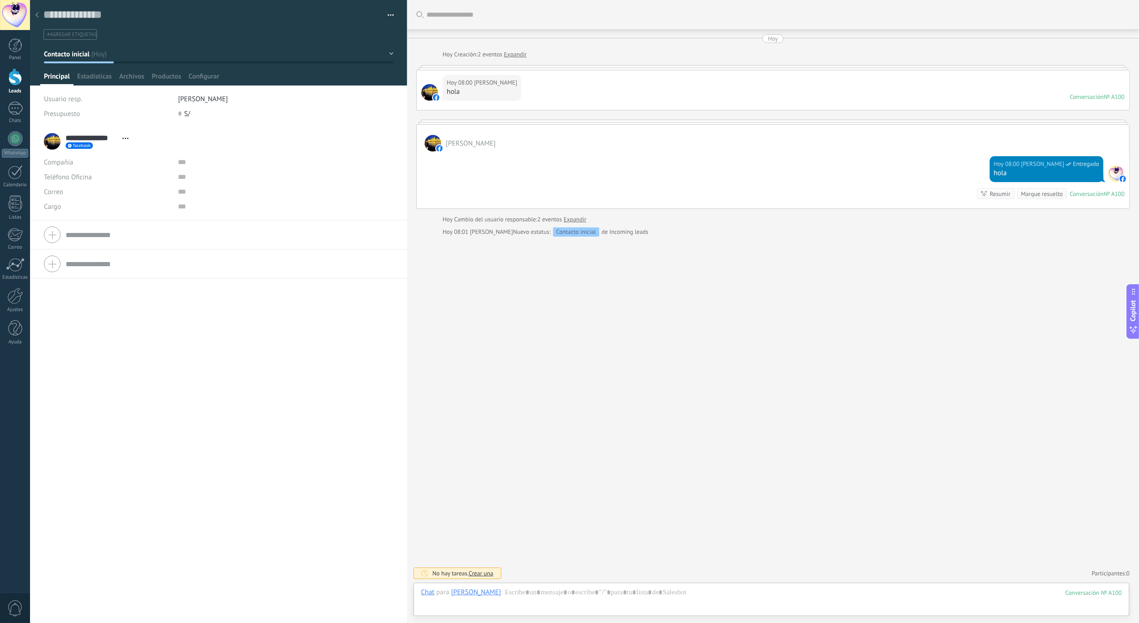
click at [41, 20] on div at bounding box center [36, 15] width 13 height 18
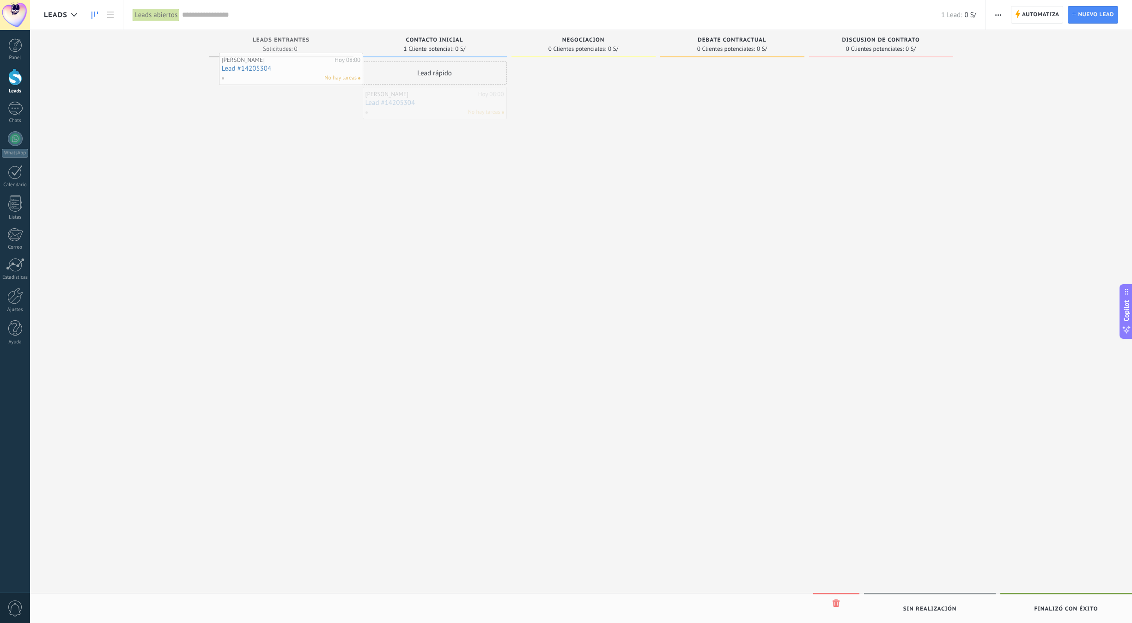
drag, startPoint x: 465, startPoint y: 112, endPoint x: 316, endPoint y: 61, distance: 157.5
drag, startPoint x: 443, startPoint y: 97, endPoint x: 644, endPoint y: 58, distance: 204.7
click at [19, 74] on div at bounding box center [15, 76] width 14 height 17
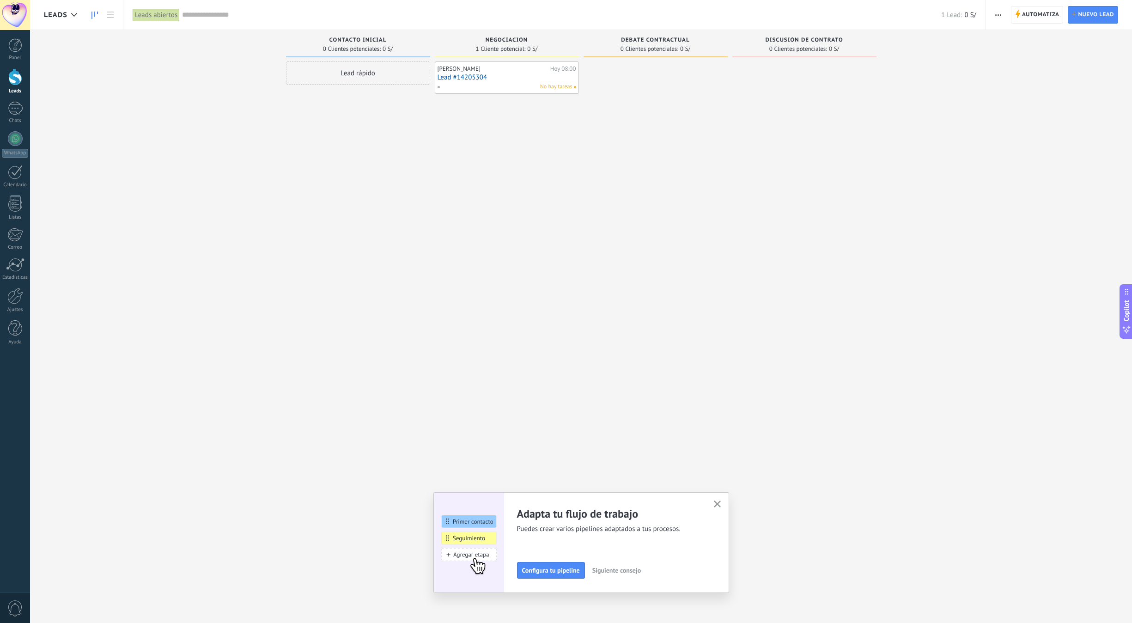
click at [721, 506] on icon "button" at bounding box center [717, 503] width 7 height 7
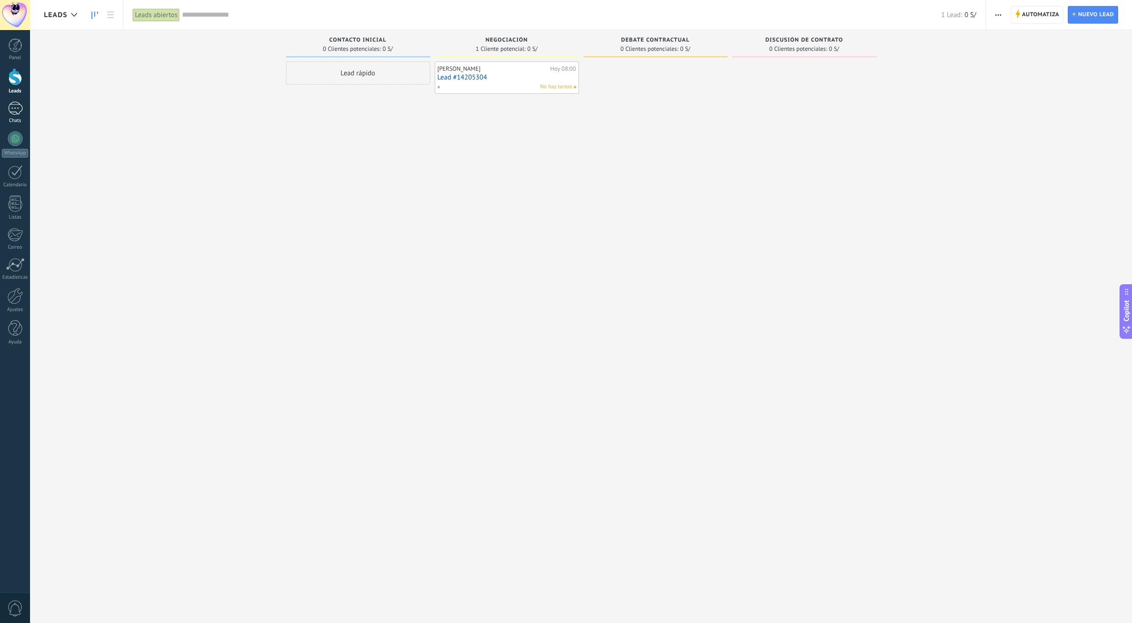
click at [18, 115] on div at bounding box center [15, 108] width 15 height 13
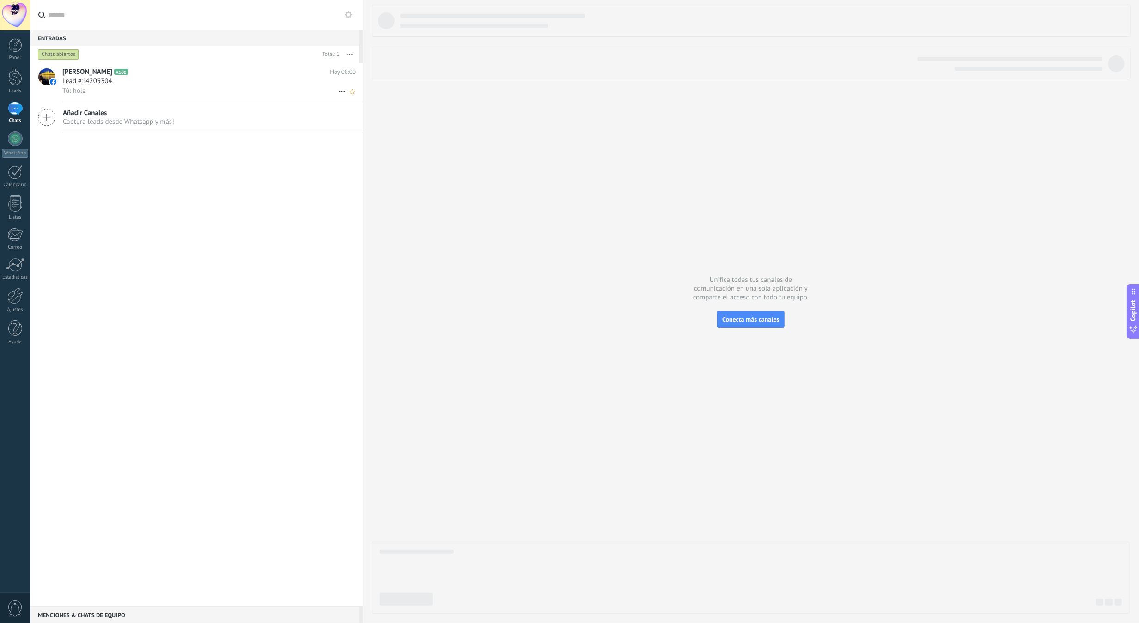
click at [132, 90] on div "Tú: hola" at bounding box center [208, 91] width 293 height 10
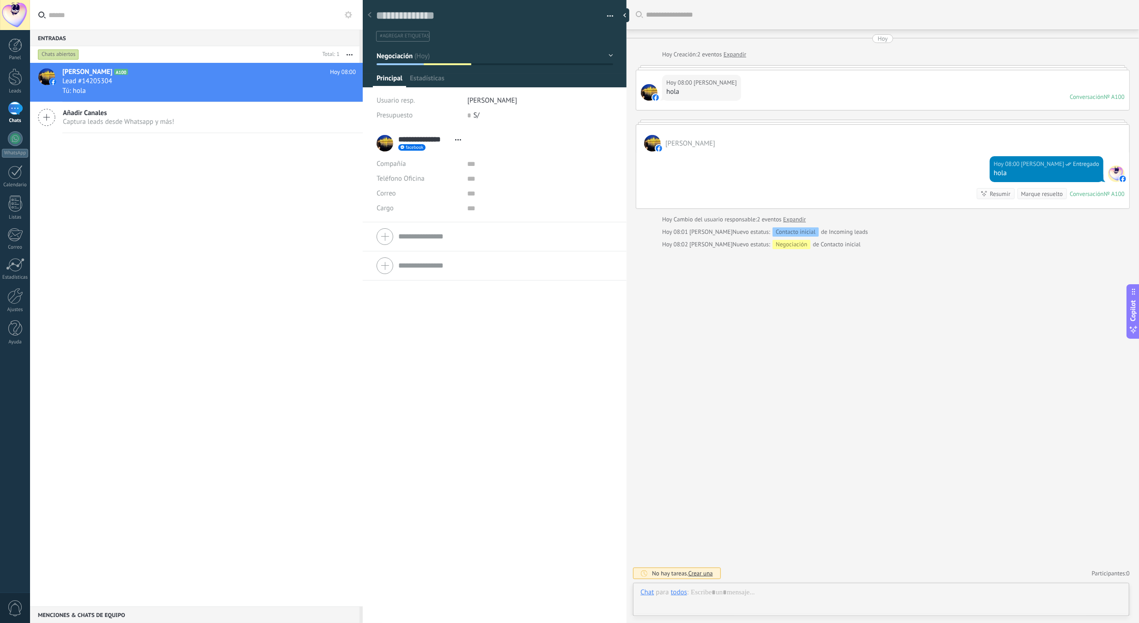
scroll to position [14, 0]
drag, startPoint x: 671, startPoint y: 298, endPoint x: 666, endPoint y: 299, distance: 4.8
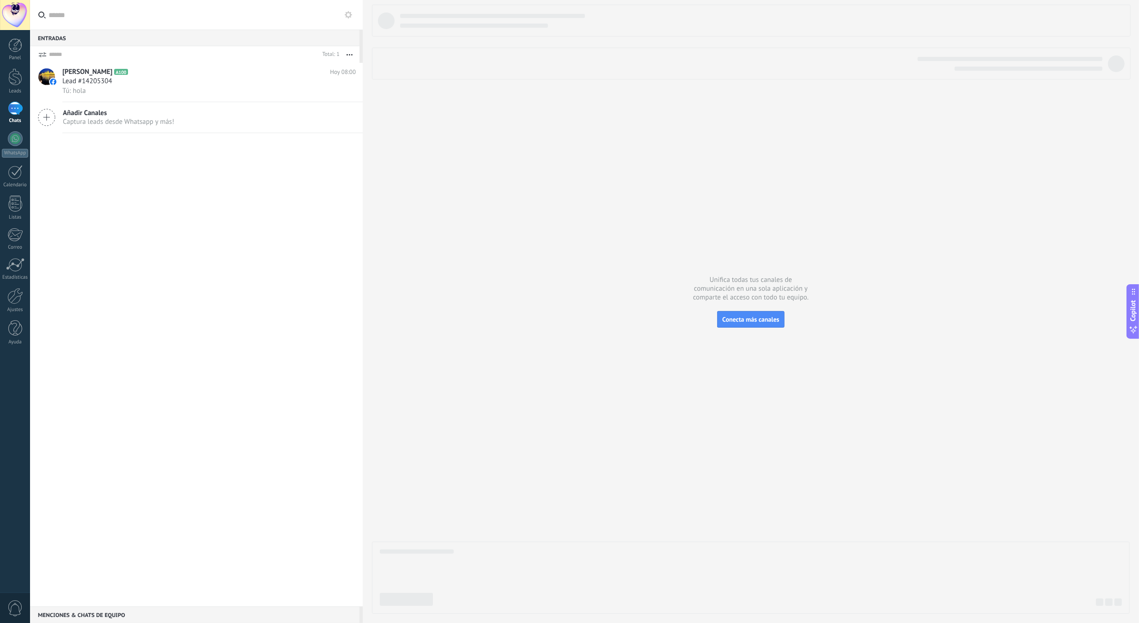
click at [22, 115] on div at bounding box center [15, 108] width 15 height 13
click at [133, 77] on div "Jhonatan Malara A100 Hoy 08:00 Lead #14205304 Tú: hola" at bounding box center [212, 82] width 300 height 39
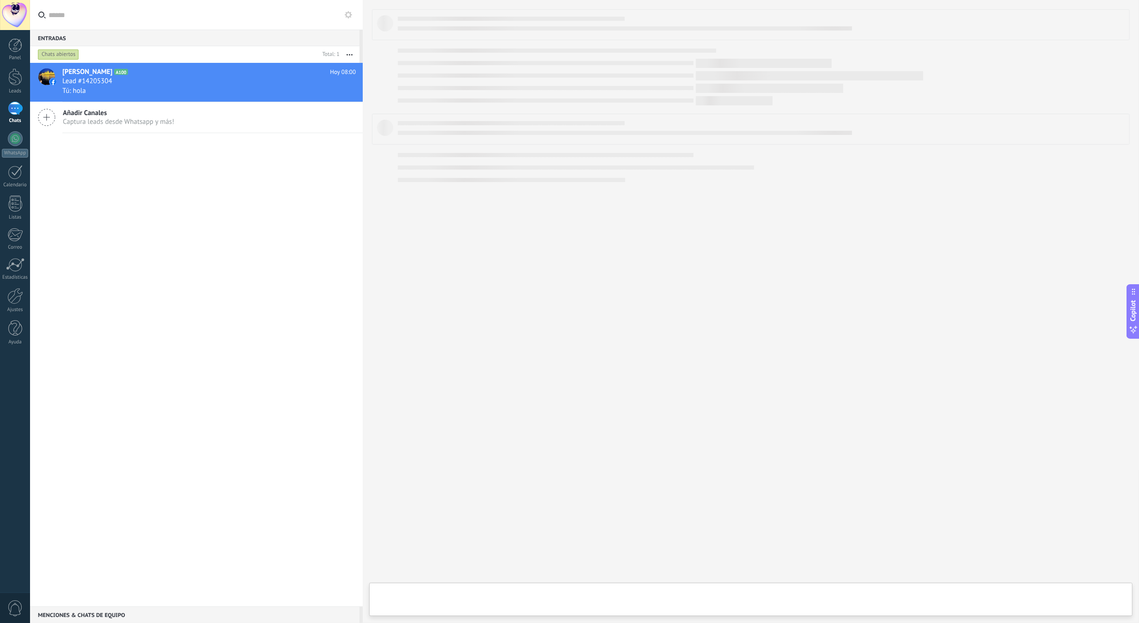
type textarea "**********"
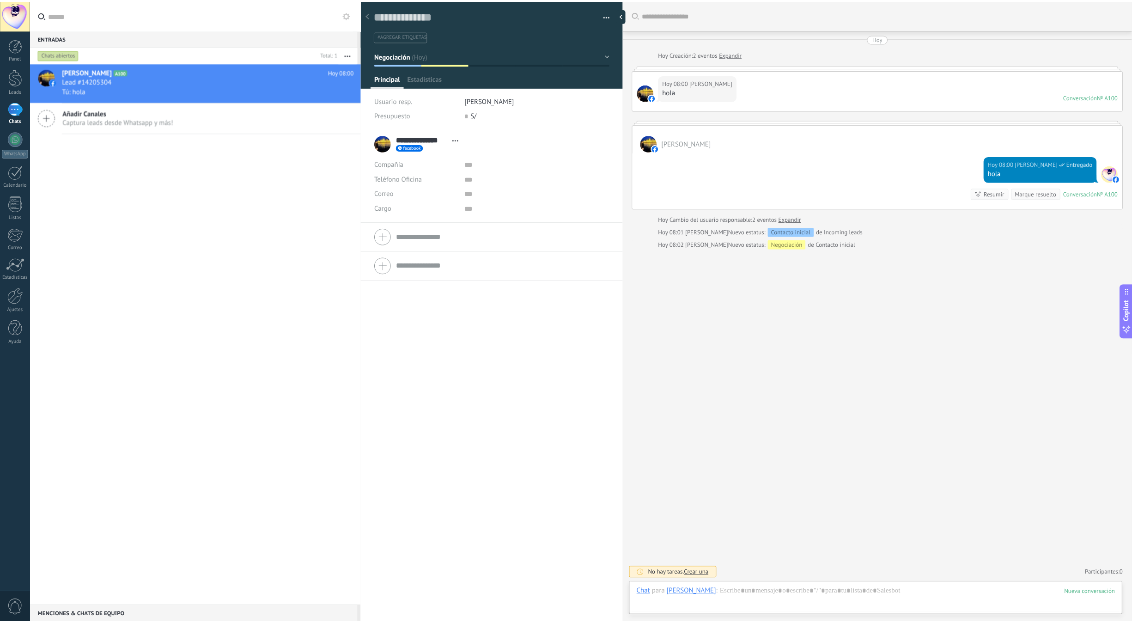
scroll to position [14, 0]
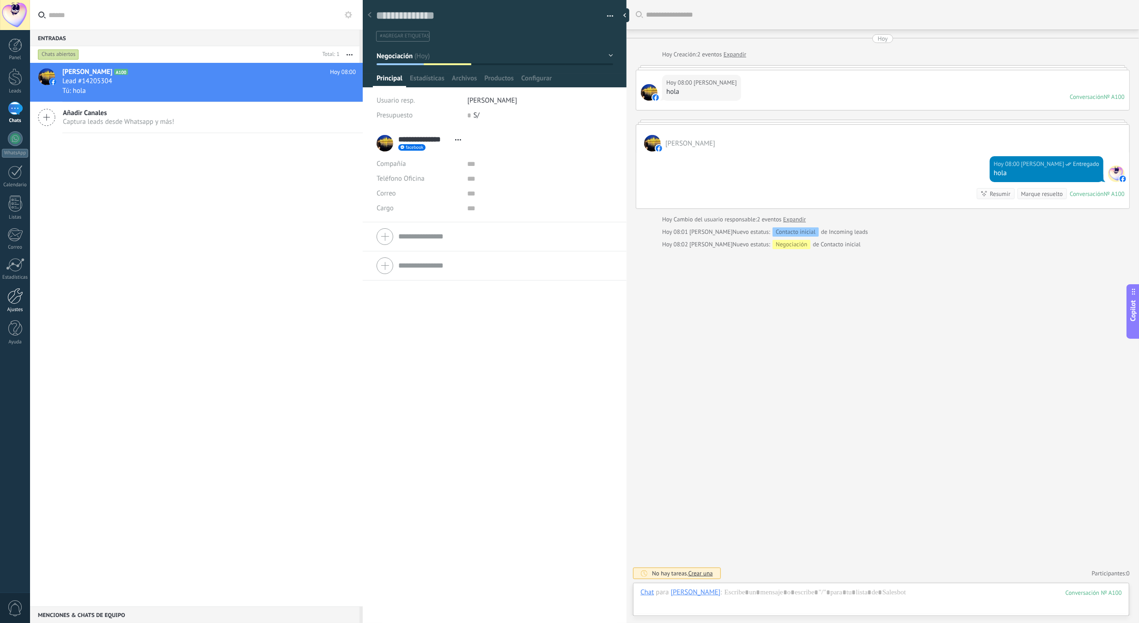
click at [24, 307] on div "Ajustes" at bounding box center [15, 310] width 27 height 6
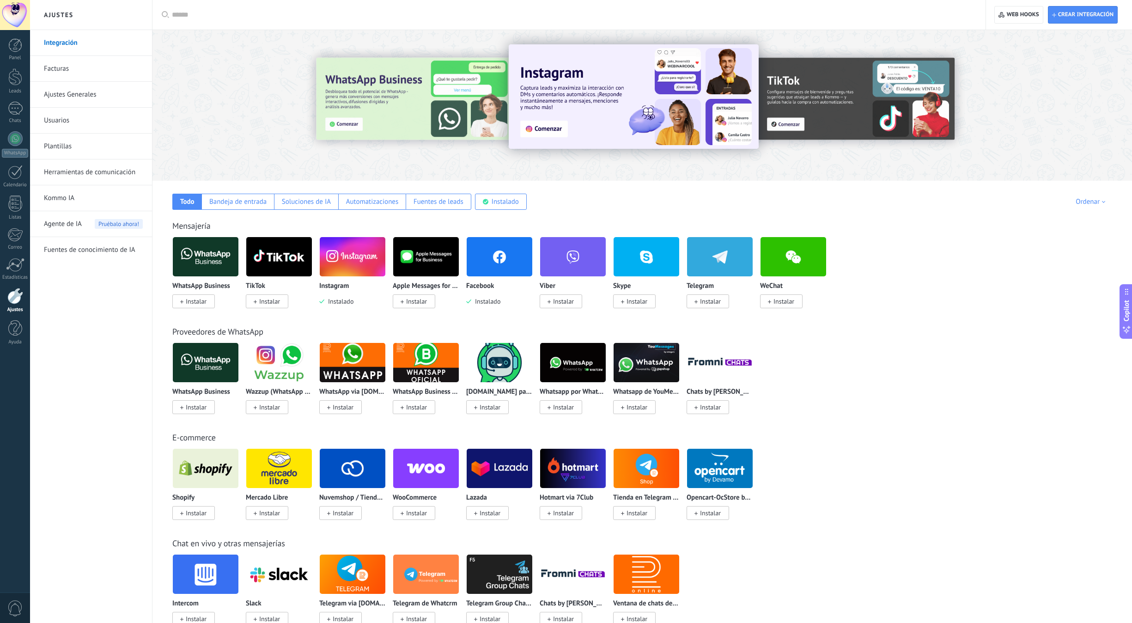
click at [92, 98] on link "Ajustes Generales" at bounding box center [93, 95] width 99 height 26
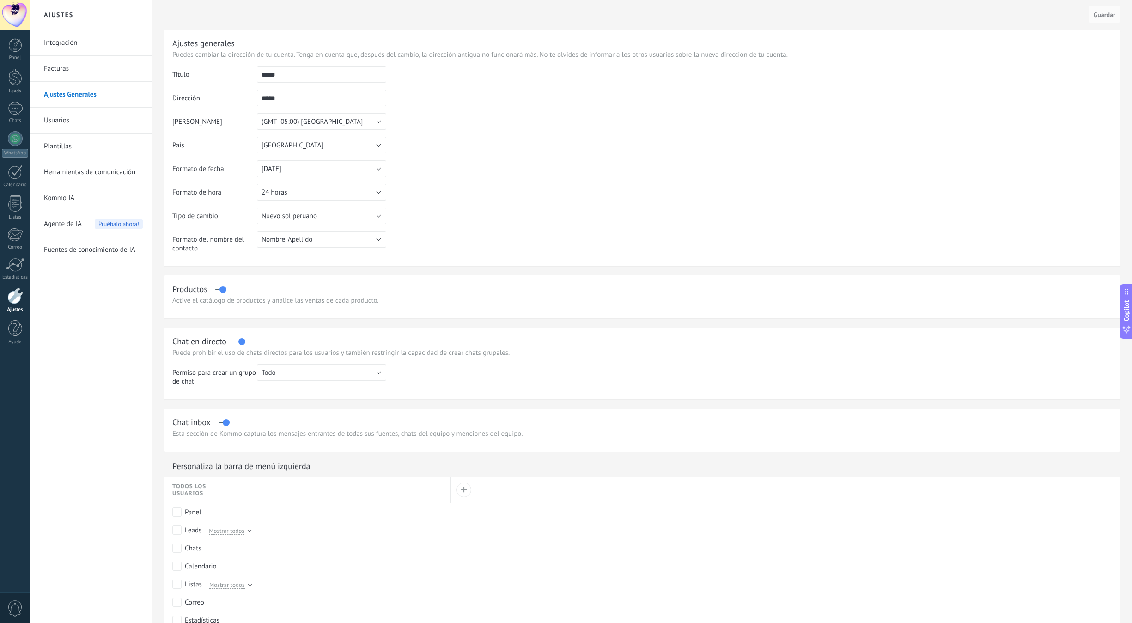
click at [77, 200] on link "Kommo IA" at bounding box center [93, 198] width 99 height 26
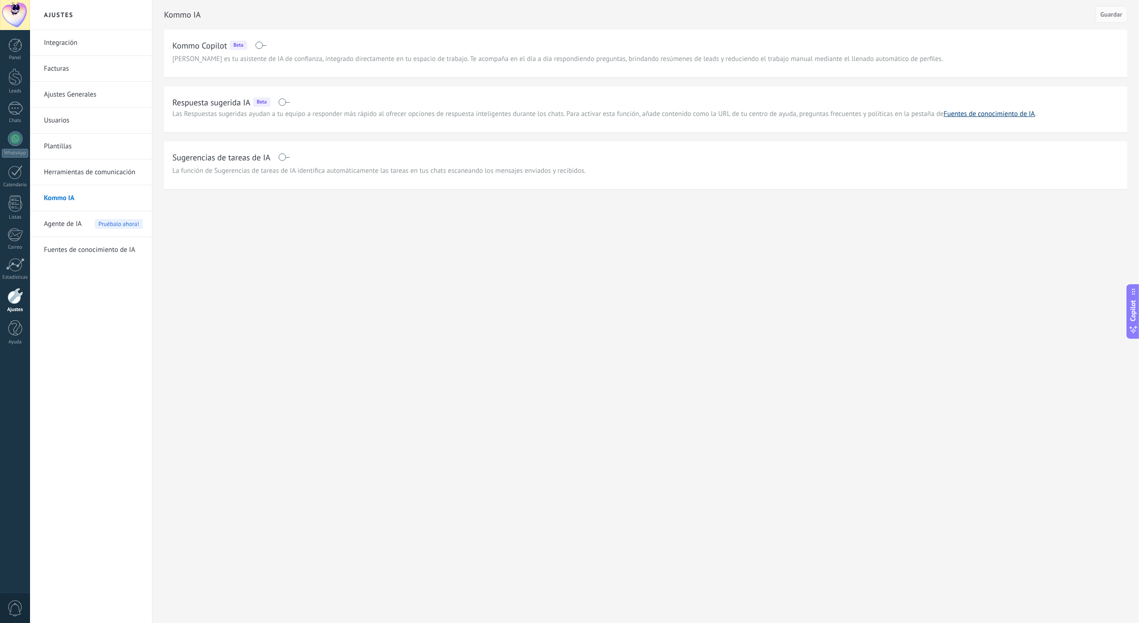
click at [1000, 113] on link "Fuentes de conocimiento de IA" at bounding box center [989, 114] width 91 height 9
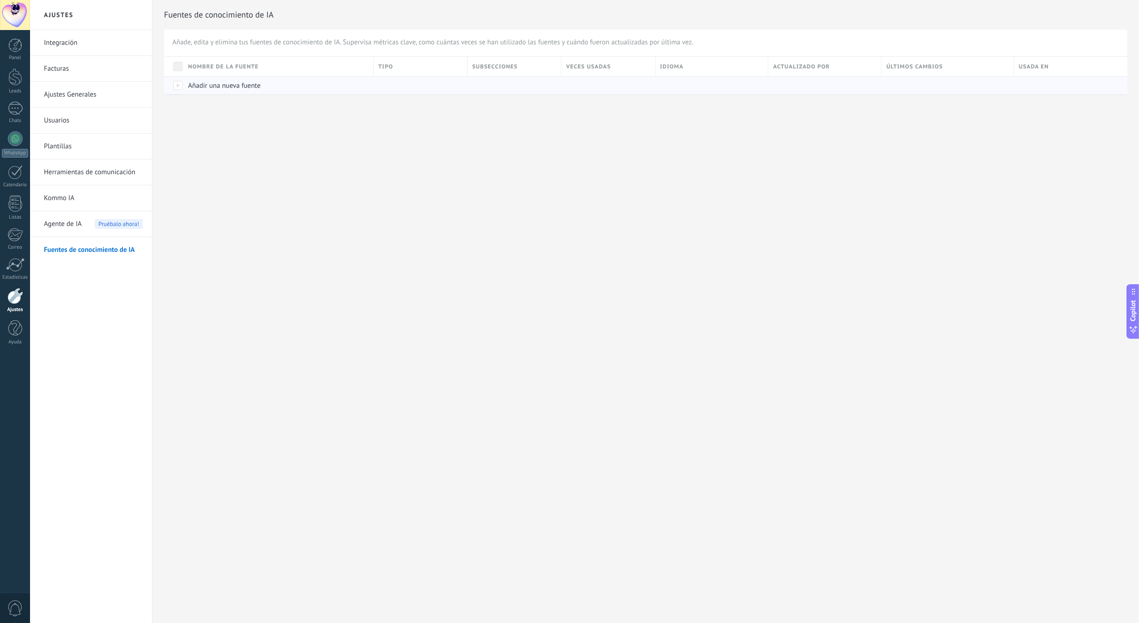
click at [217, 81] on span "Añadir una nueva fuente" at bounding box center [224, 85] width 73 height 9
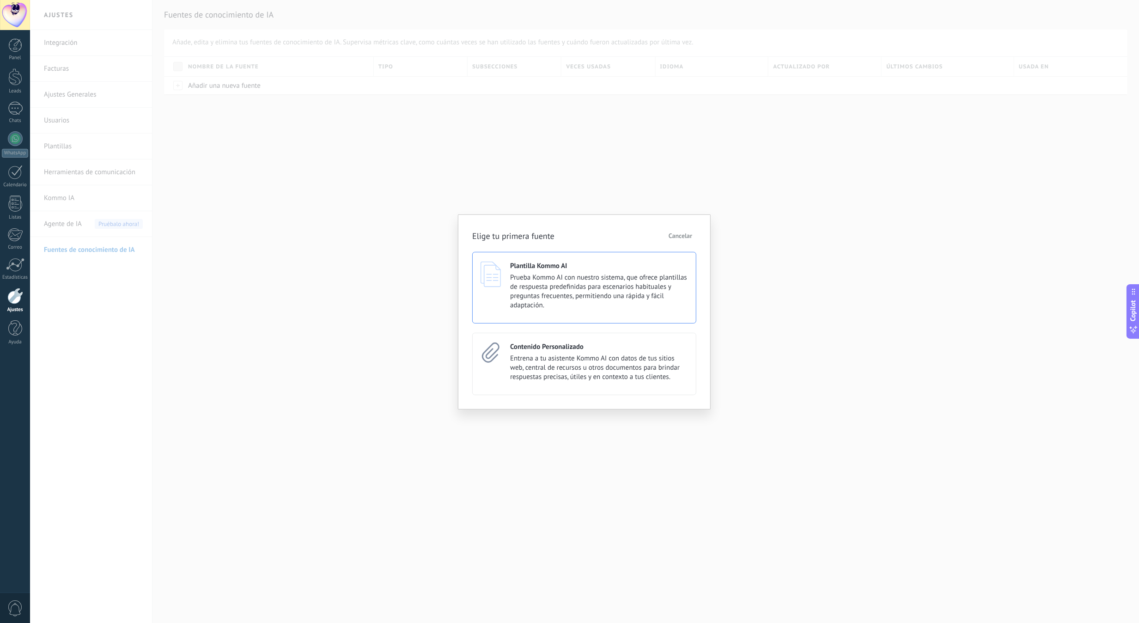
click at [594, 282] on span "Prueba Kommo AI con nuestro sistema, que ofrece plantillas de respuesta predefi…" at bounding box center [599, 291] width 178 height 37
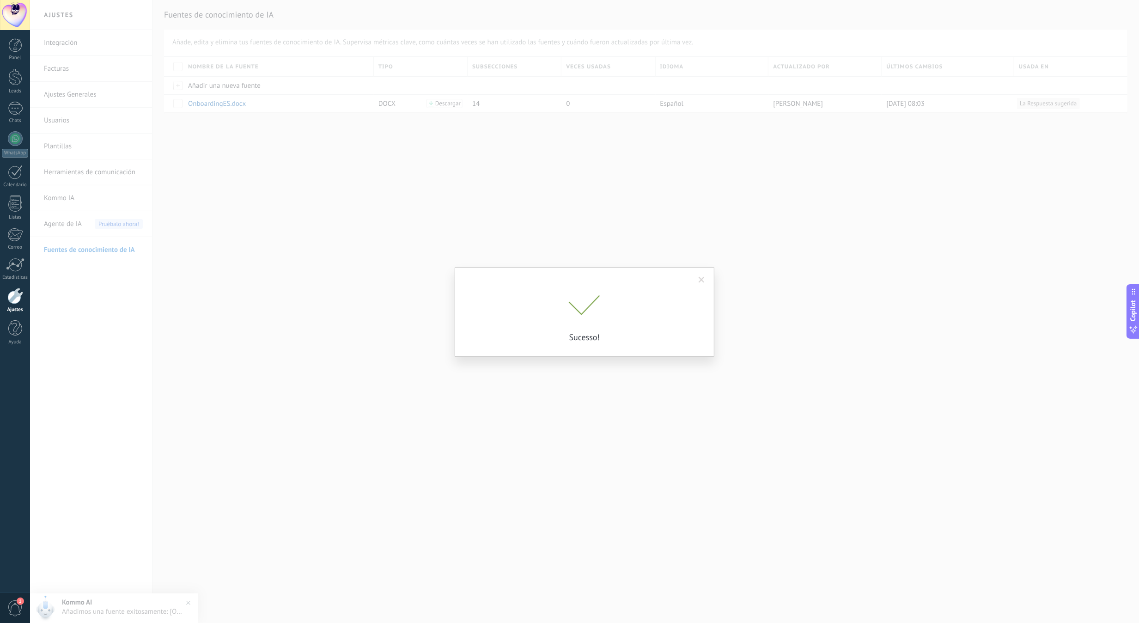
click at [706, 280] on span at bounding box center [701, 280] width 15 height 16
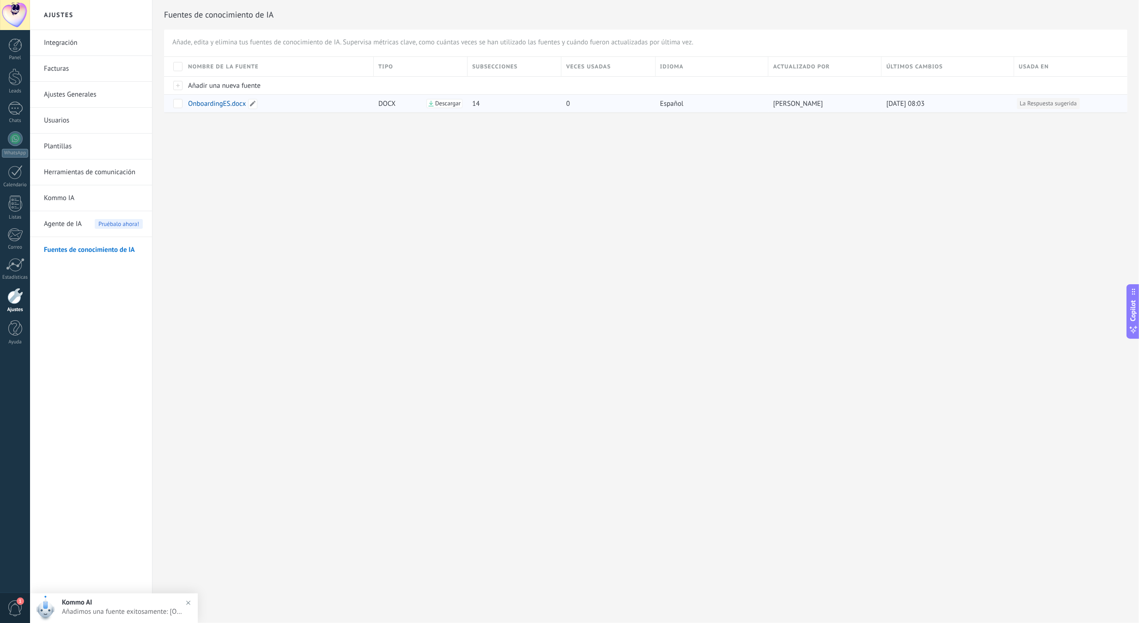
click at [241, 101] on span "OnboardingES.docx" at bounding box center [217, 103] width 58 height 9
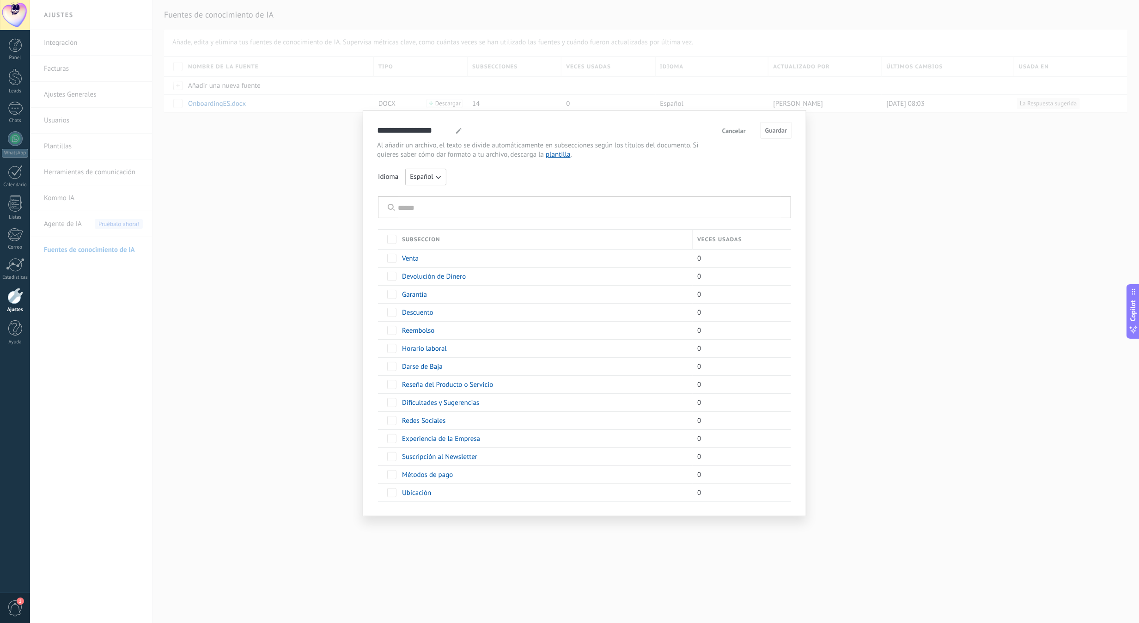
click at [744, 132] on span "Cancelar" at bounding box center [734, 131] width 24 height 6
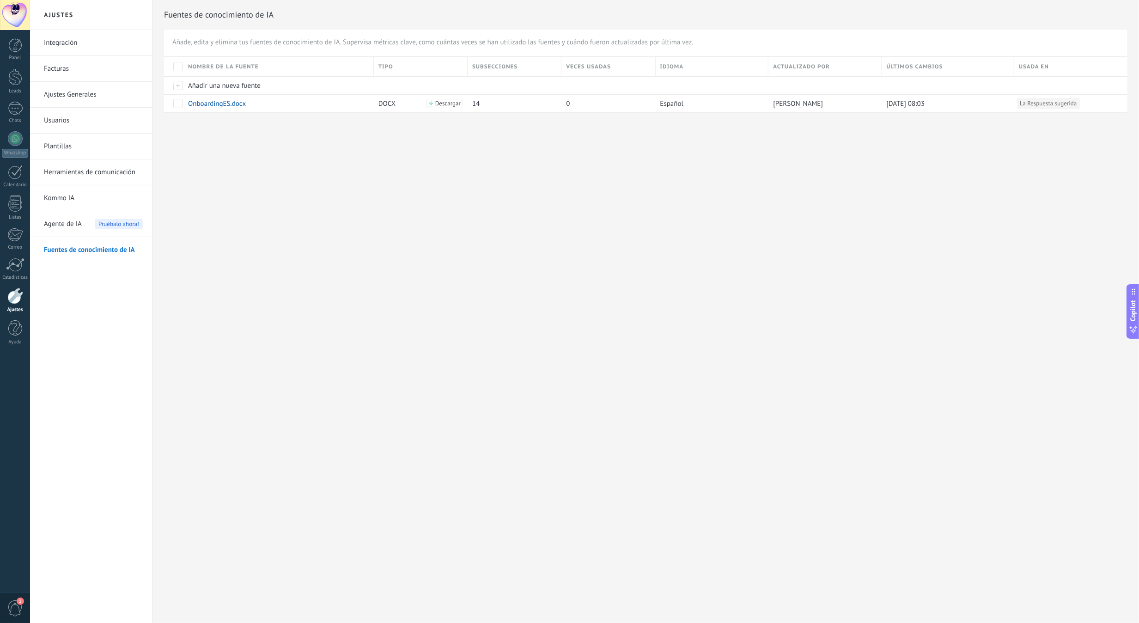
click at [458, 230] on div "Ajustes Integración Facturas Ajustes Generales Usuarios [GEOGRAPHIC_DATA] Herra…" at bounding box center [584, 311] width 1109 height 623
click at [16, 86] on link "Leads" at bounding box center [15, 81] width 30 height 26
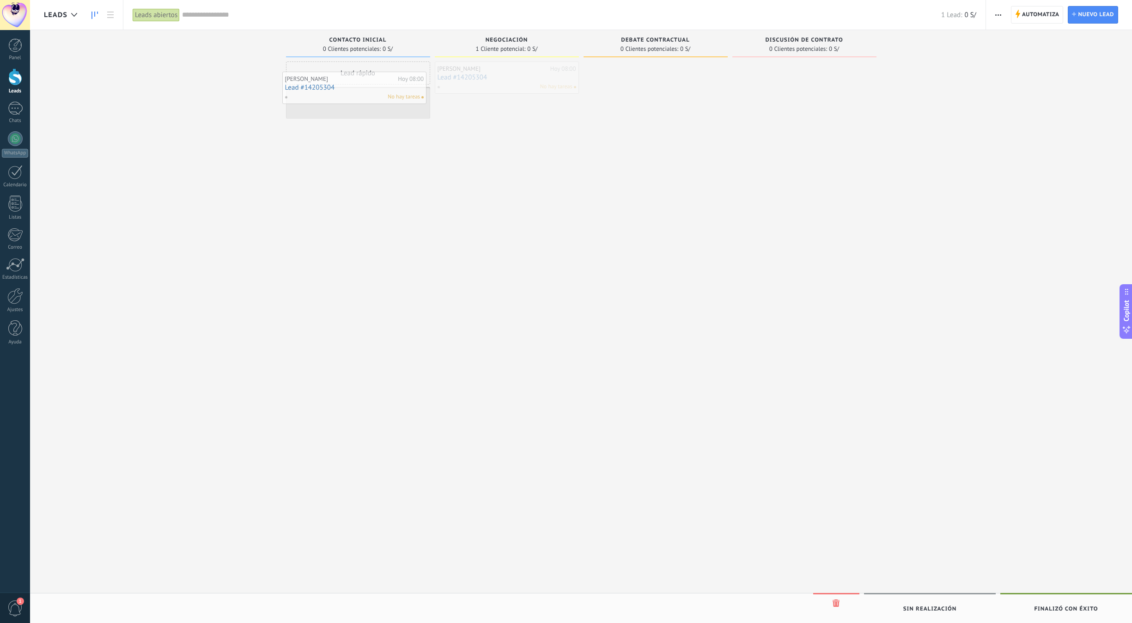
drag, startPoint x: 512, startPoint y: 74, endPoint x: 359, endPoint y: 84, distance: 152.8
click at [363, 100] on link "Lead #14205304" at bounding box center [358, 103] width 139 height 8
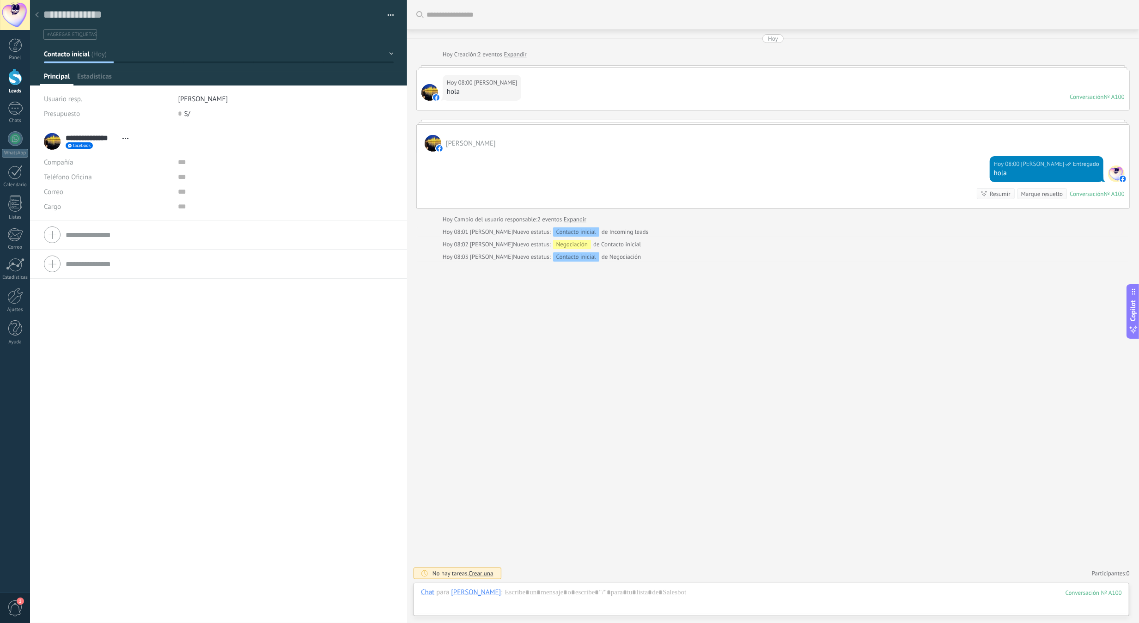
scroll to position [14, 0]
click at [10, 72] on div at bounding box center [15, 76] width 14 height 17
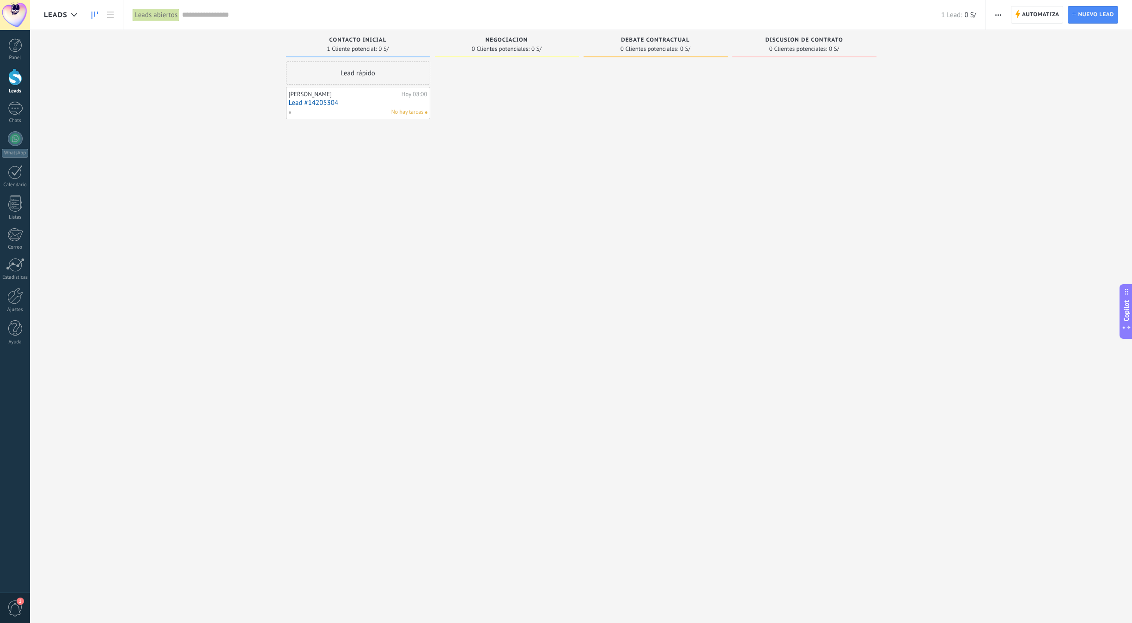
click at [382, 100] on link "Lead #14205304" at bounding box center [358, 103] width 139 height 8
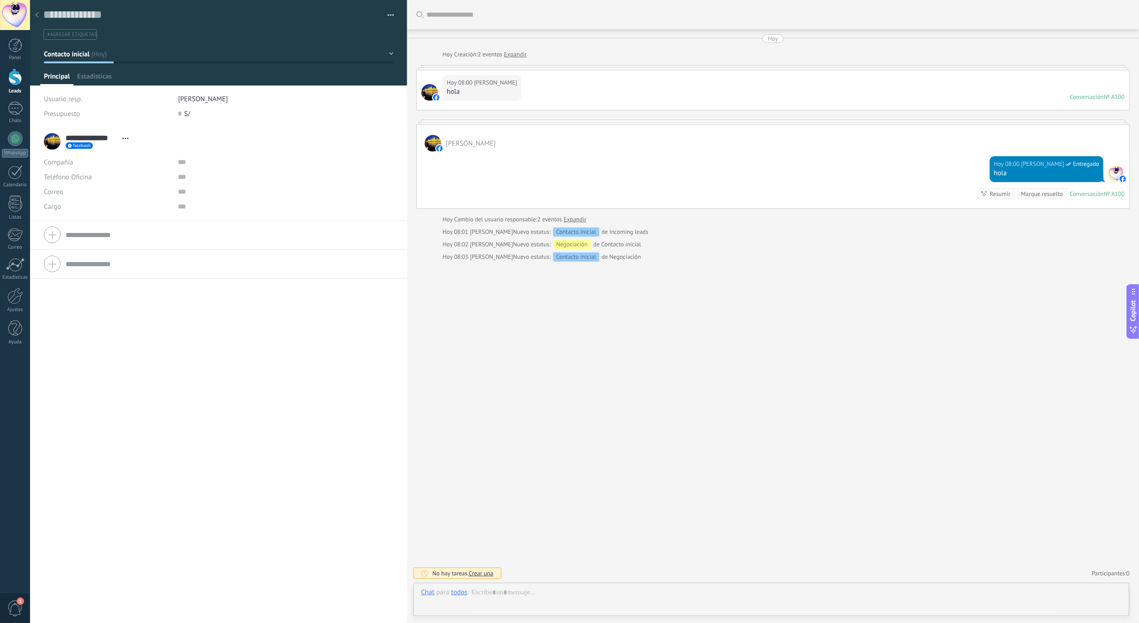
scroll to position [14, 0]
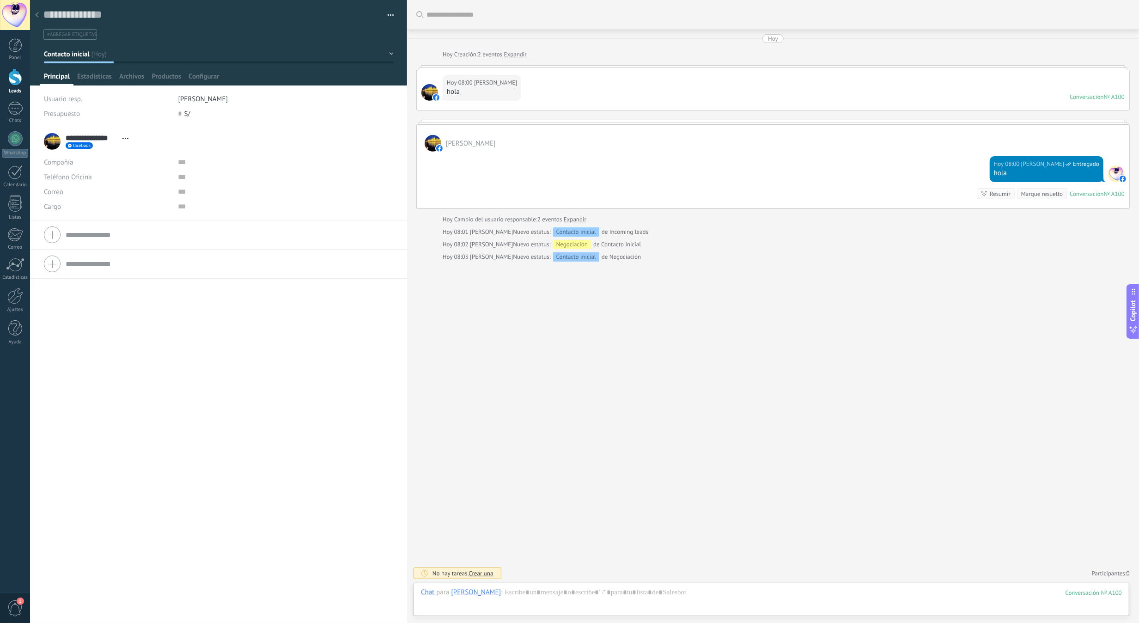
click at [19, 80] on div at bounding box center [15, 76] width 14 height 17
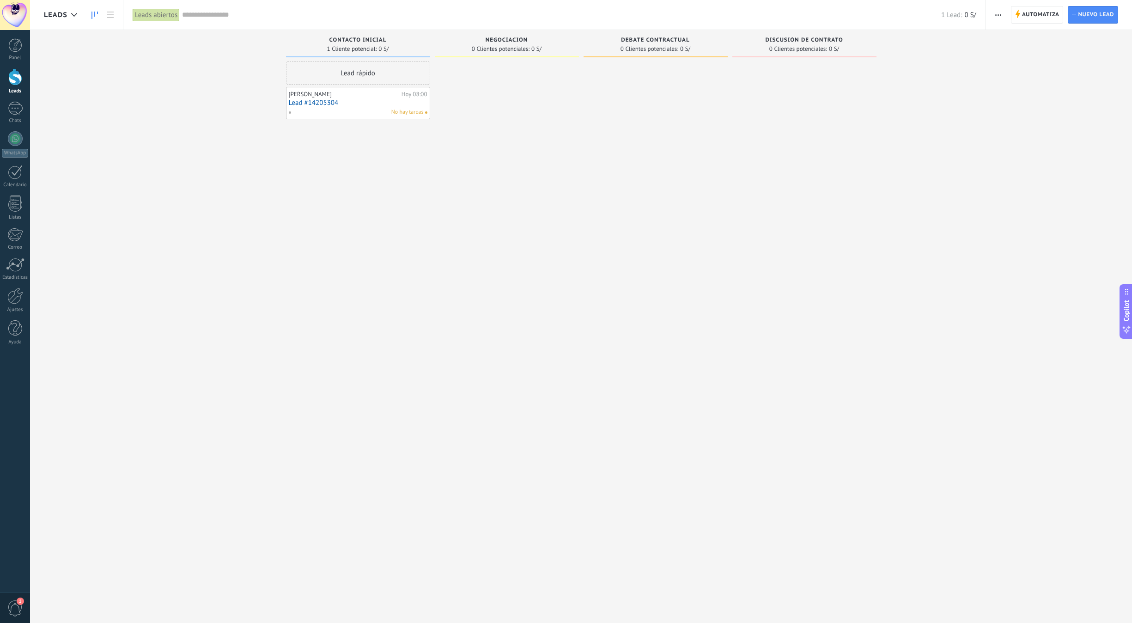
click at [386, 99] on link "Lead #14205304" at bounding box center [358, 103] width 139 height 8
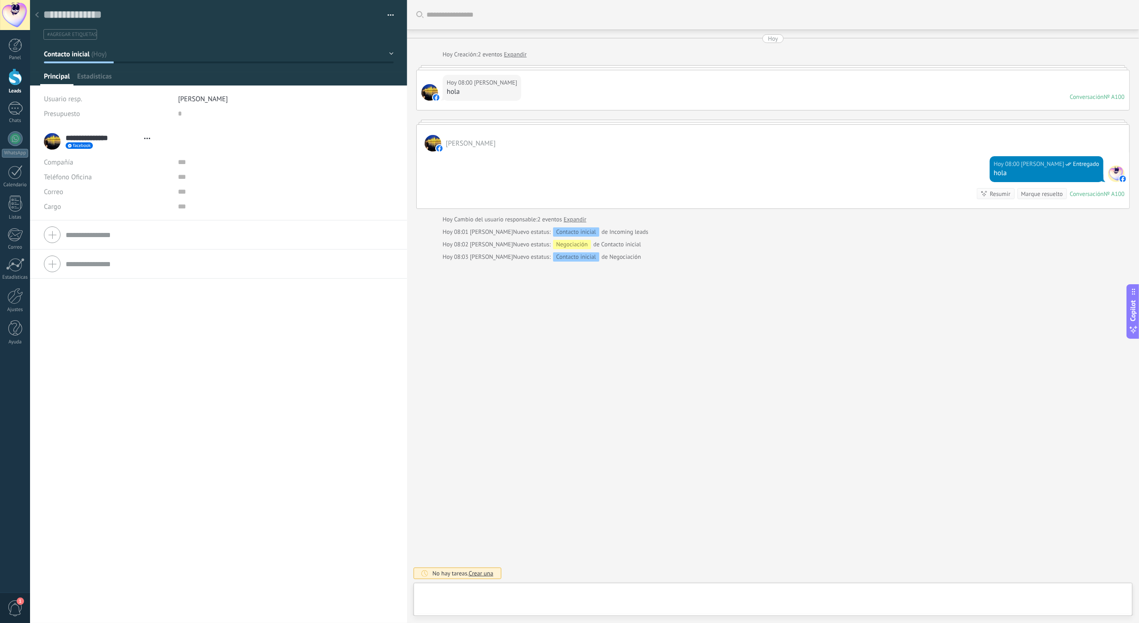
type textarea "**********"
click at [744, 593] on div at bounding box center [771, 602] width 701 height 28
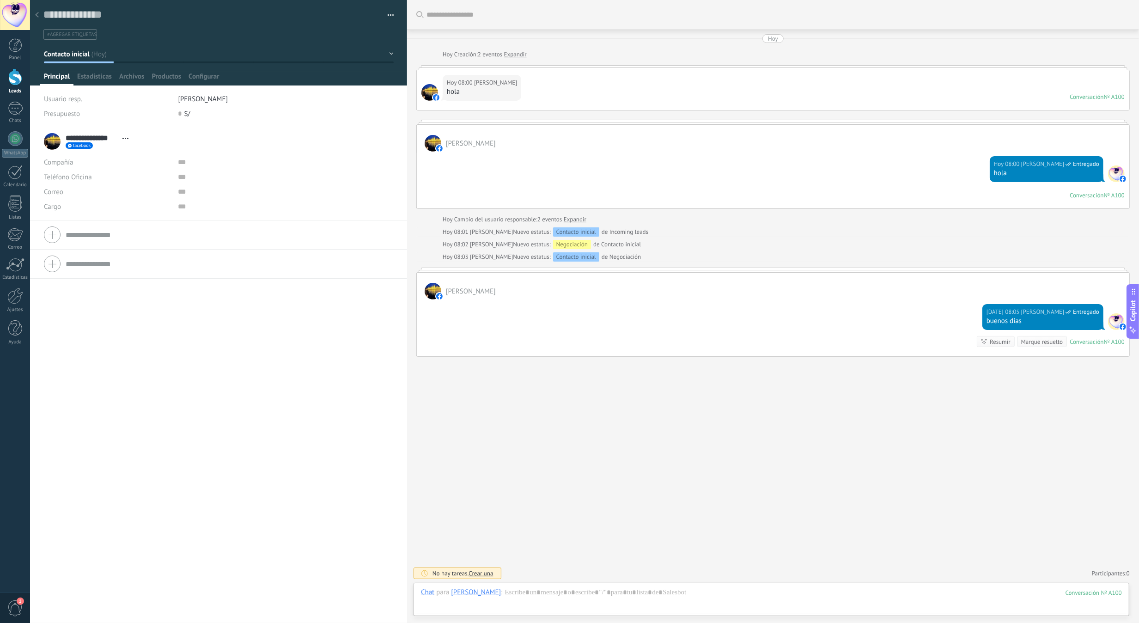
click at [41, 8] on div at bounding box center [36, 15] width 13 height 18
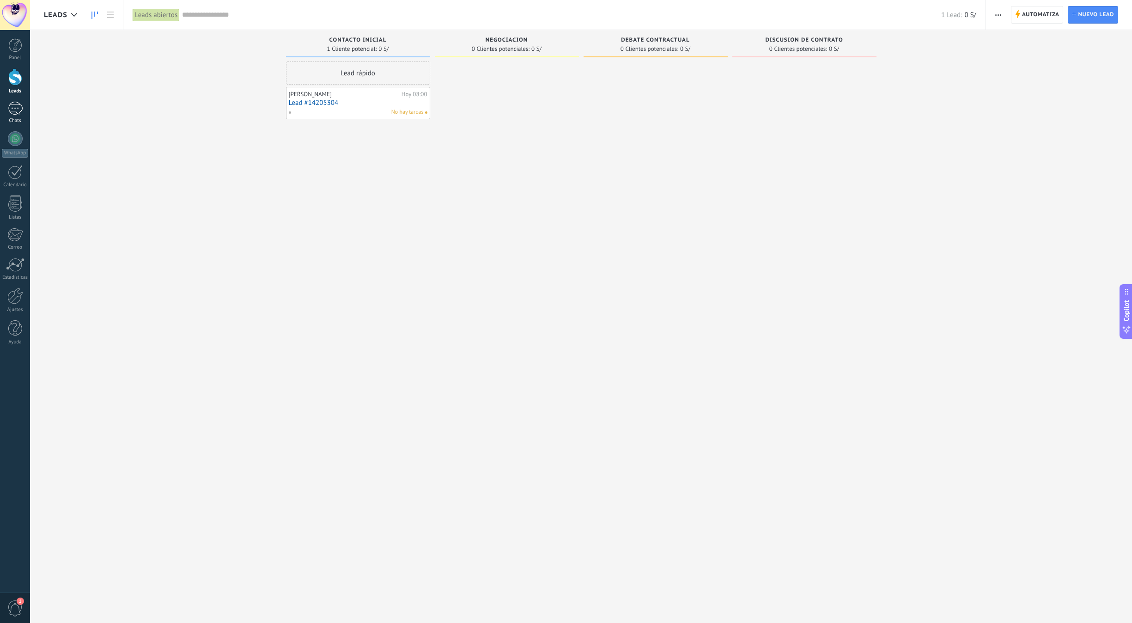
click at [15, 119] on div "Chats" at bounding box center [15, 121] width 27 height 6
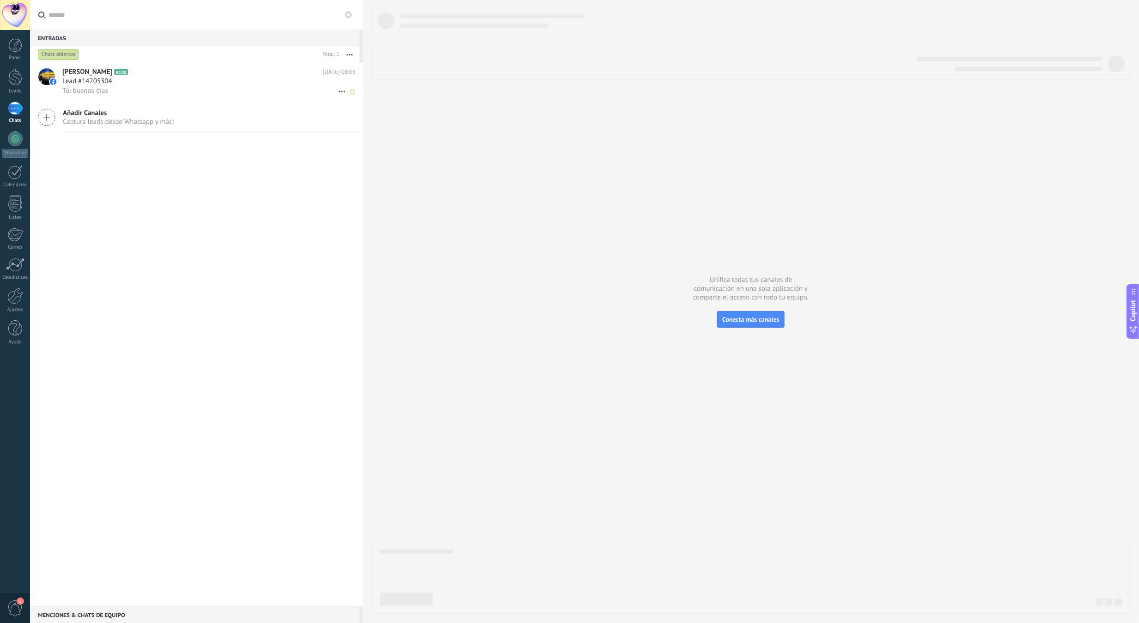
click at [122, 87] on div "Tú: buenos días" at bounding box center [208, 91] width 293 height 10
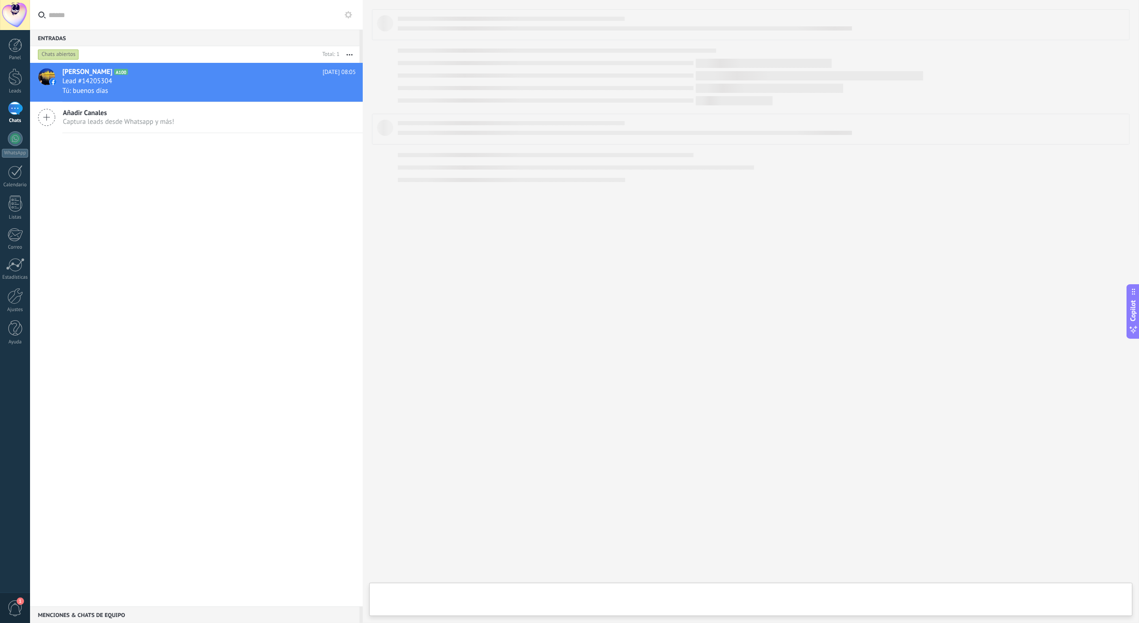
type textarea "**********"
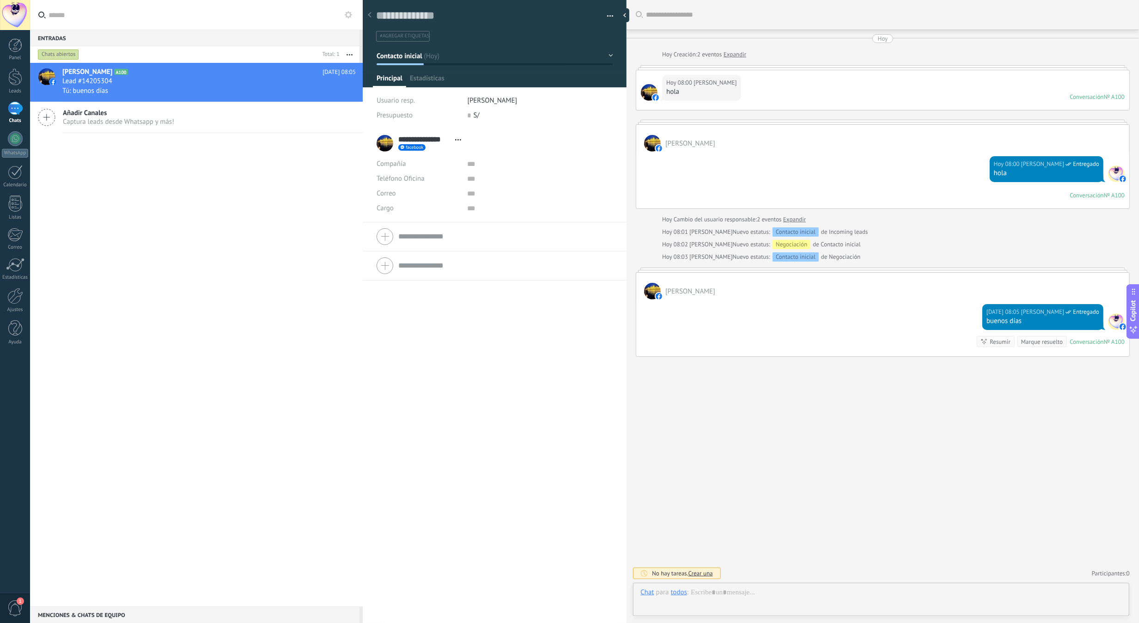
scroll to position [14, 0]
